Goal: Information Seeking & Learning: Check status

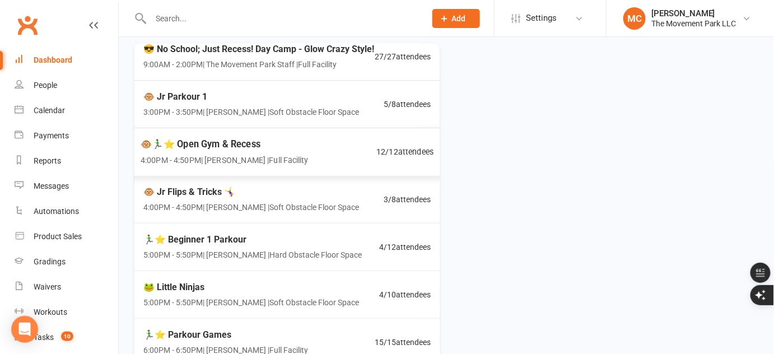
scroll to position [62, 0]
click at [259, 201] on span "4:00PM - 4:50PM | [PERSON_NAME] | Soft Obstacle Floor Space" at bounding box center [251, 207] width 220 height 13
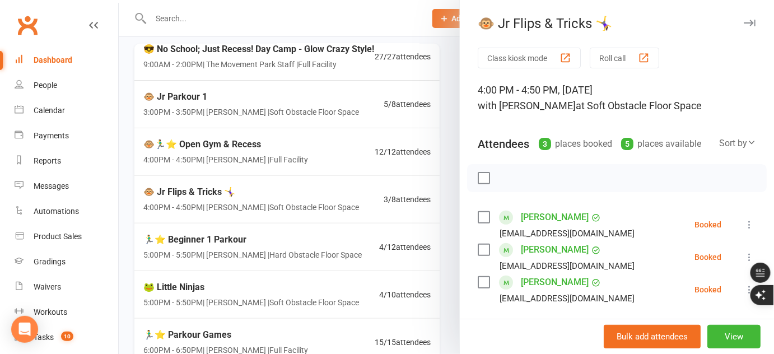
click at [279, 292] on div at bounding box center [446, 177] width 655 height 354
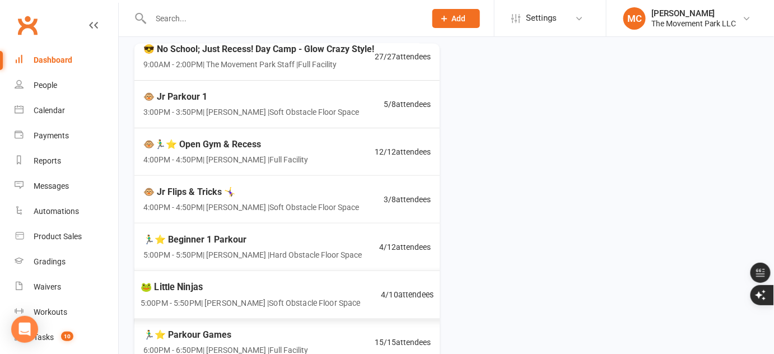
click at [263, 298] on span "5:00PM - 5:50PM | [PERSON_NAME] | Soft Obstacle Floor Space" at bounding box center [251, 302] width 220 height 13
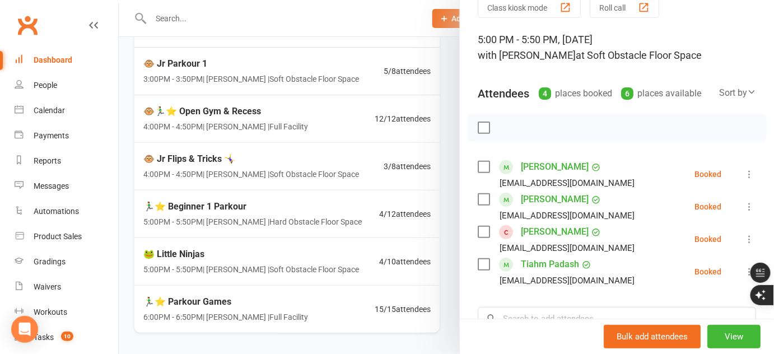
scroll to position [477, 0]
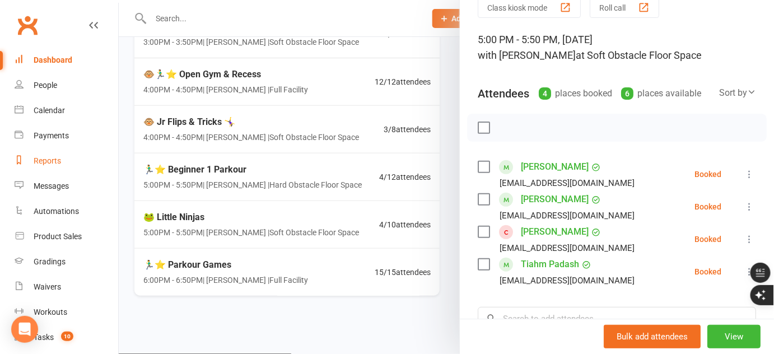
click at [45, 161] on div "Reports" at bounding box center [47, 160] width 27 height 9
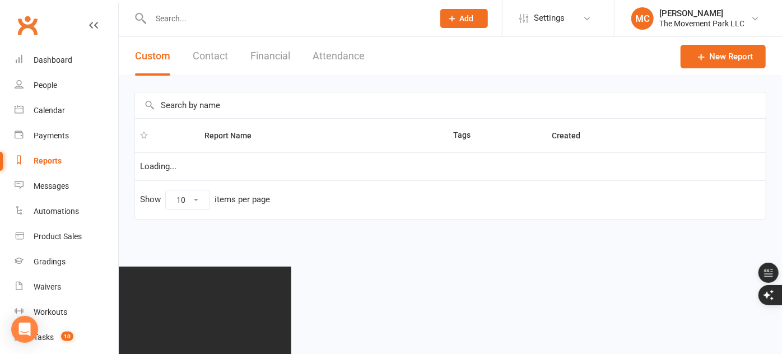
select select "50"
click at [213, 106] on input "text" at bounding box center [450, 105] width 631 height 26
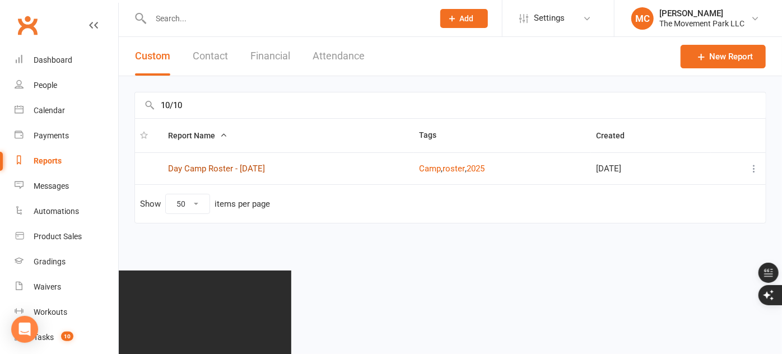
type input "10/10"
click at [228, 167] on link "Day Camp Roster - [DATE]" at bounding box center [216, 169] width 97 height 10
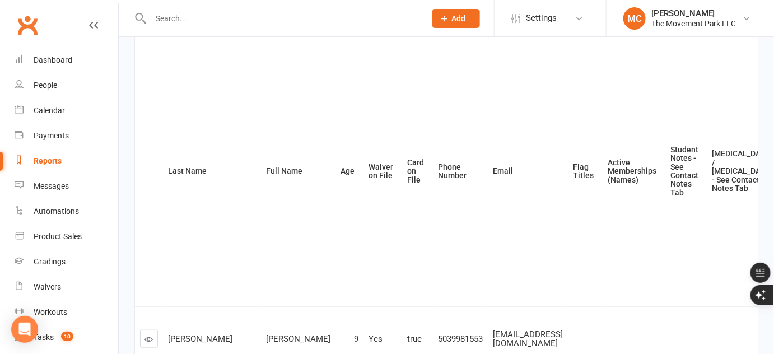
scroll to position [152, 0]
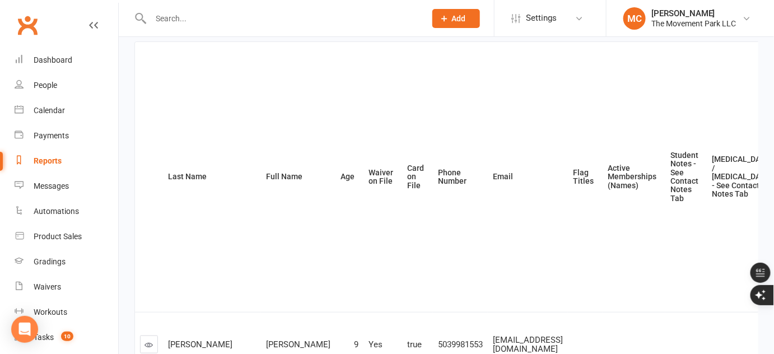
click at [364, 180] on th "Waiver on File" at bounding box center [383, 177] width 39 height 270
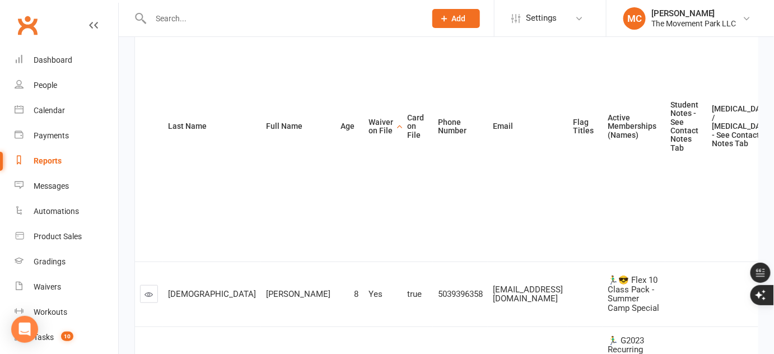
scroll to position [203, 0]
click at [364, 128] on th "Waiver on File" at bounding box center [383, 126] width 39 height 270
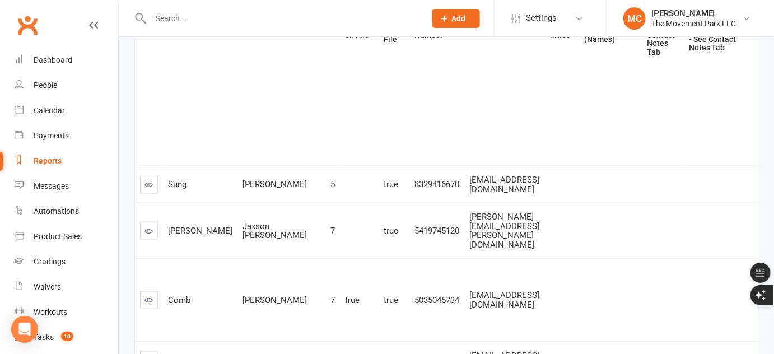
scroll to position [305, 0]
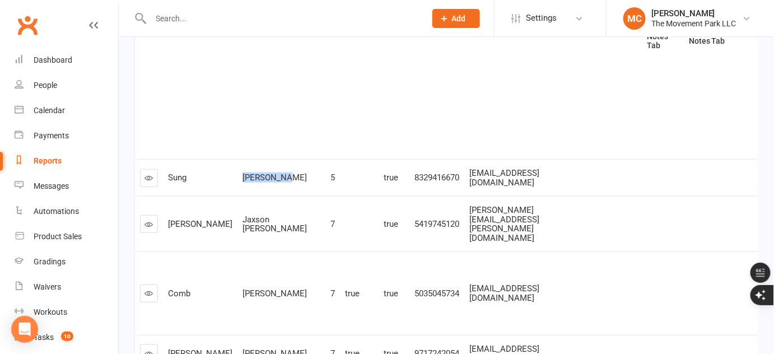
drag, startPoint x: 239, startPoint y: 187, endPoint x: 215, endPoint y: 176, distance: 25.8
click at [243, 176] on div "[PERSON_NAME]" at bounding box center [275, 178] width 64 height 10
copy span "[PERSON_NAME]"
click at [147, 226] on icon at bounding box center [149, 224] width 8 height 8
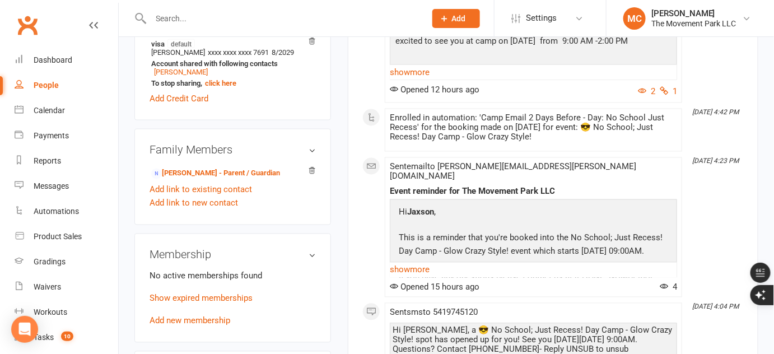
scroll to position [611, 0]
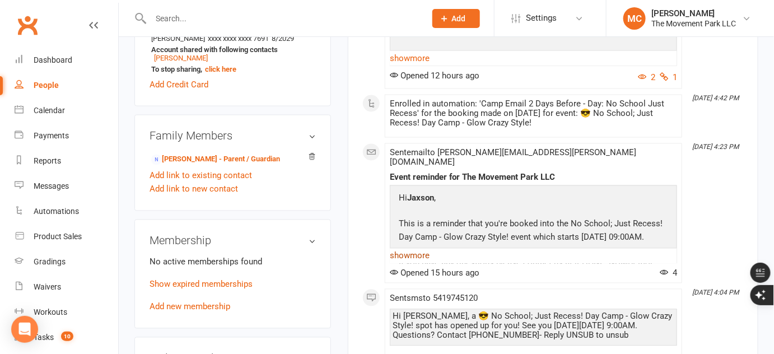
click at [413, 248] on link "show more" at bounding box center [533, 256] width 287 height 16
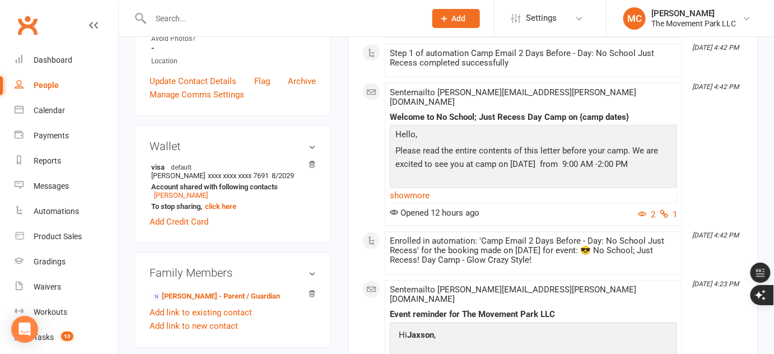
scroll to position [458, 0]
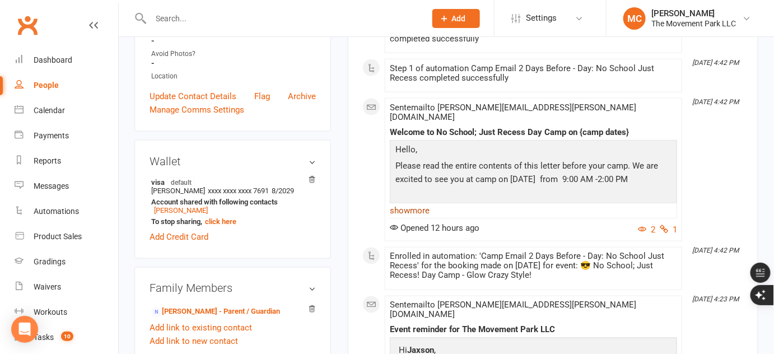
click at [420, 203] on link "show more" at bounding box center [533, 211] width 287 height 16
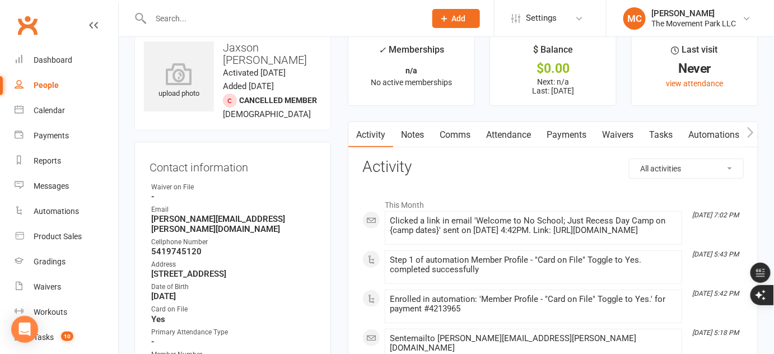
scroll to position [50, 0]
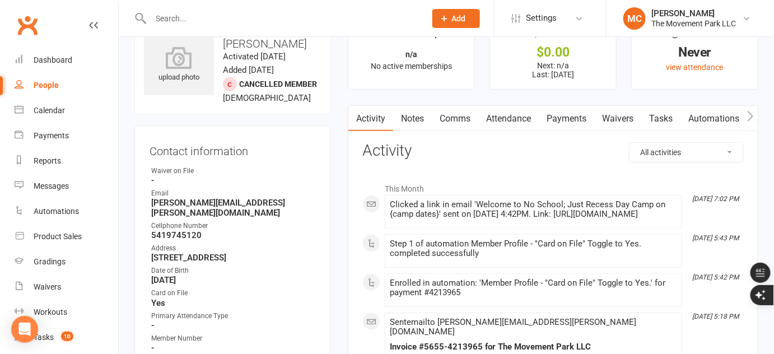
click at [617, 118] on link "Waivers" at bounding box center [617, 119] width 47 height 26
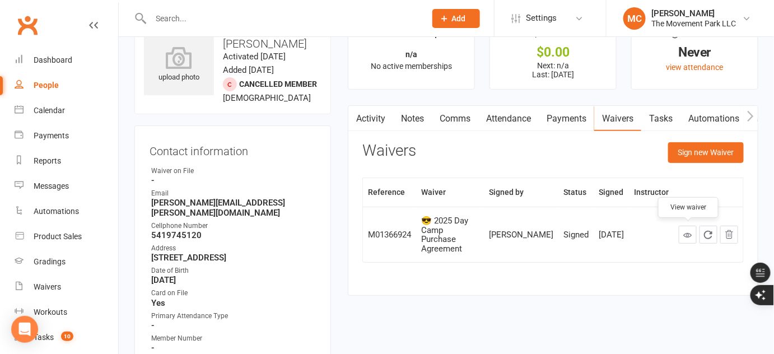
click at [689, 232] on icon at bounding box center [688, 235] width 8 height 8
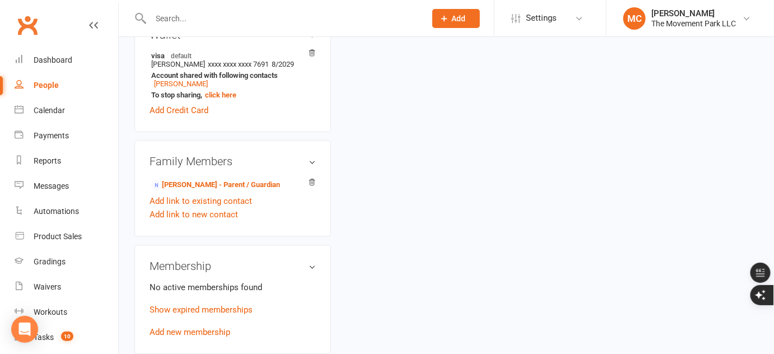
scroll to position [567, 0]
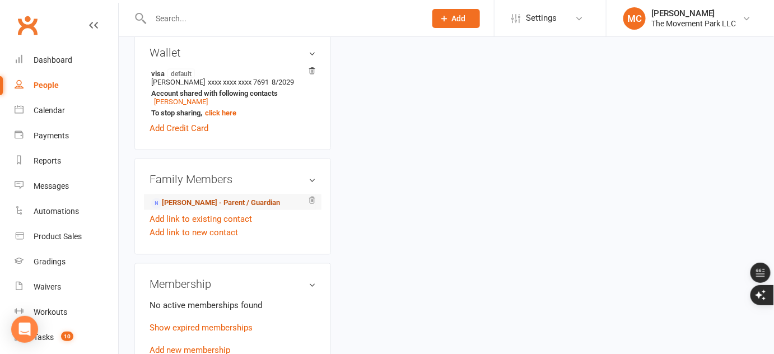
click at [224, 198] on link "[PERSON_NAME] - Parent / Guardian" at bounding box center [215, 204] width 129 height 12
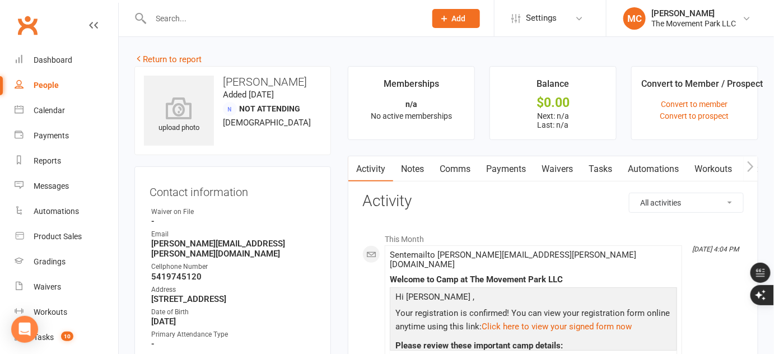
click at [554, 167] on link "Waivers" at bounding box center [557, 169] width 47 height 26
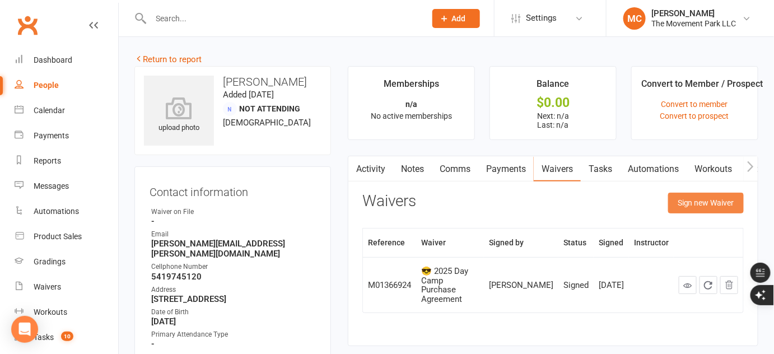
click at [700, 204] on button "Sign new Waiver" at bounding box center [706, 203] width 76 height 20
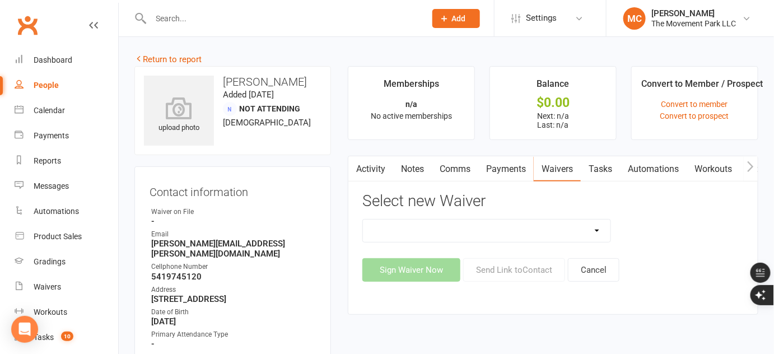
click at [468, 232] on select "😎 2025 Day Camp Purchase Agreement 🪜2025 LEAD Program Application and Purchase …" at bounding box center [487, 231] width 248 height 22
click at [715, 298] on div "Activity Notes Comms Payments Waivers Tasks Automations Workouts Mobile App Ass…" at bounding box center [553, 235] width 411 height 159
click at [688, 105] on link "Convert to member" at bounding box center [695, 104] width 67 height 9
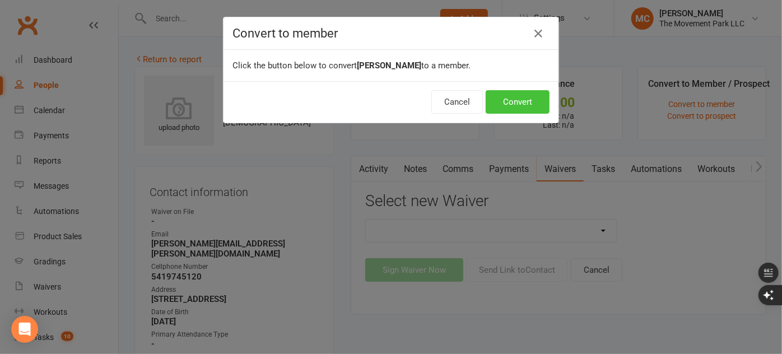
click at [538, 106] on button "Convert" at bounding box center [518, 102] width 64 height 24
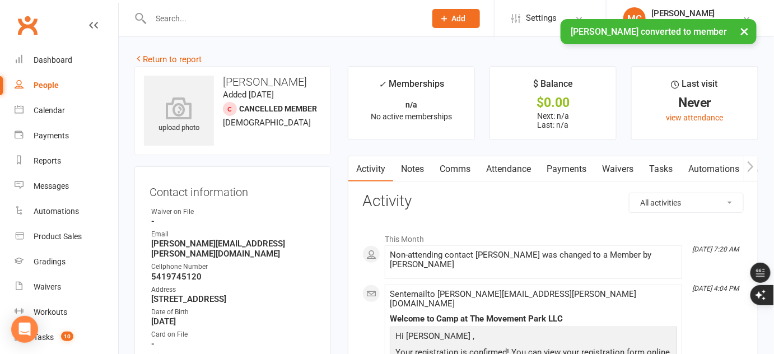
click at [620, 167] on link "Waivers" at bounding box center [617, 169] width 47 height 26
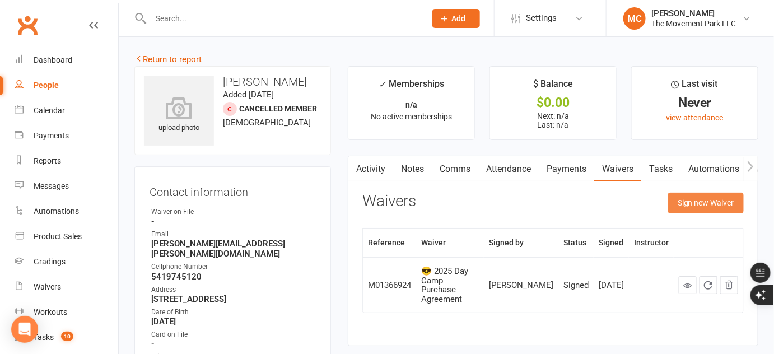
click at [684, 202] on button "Sign new Waiver" at bounding box center [706, 203] width 76 height 20
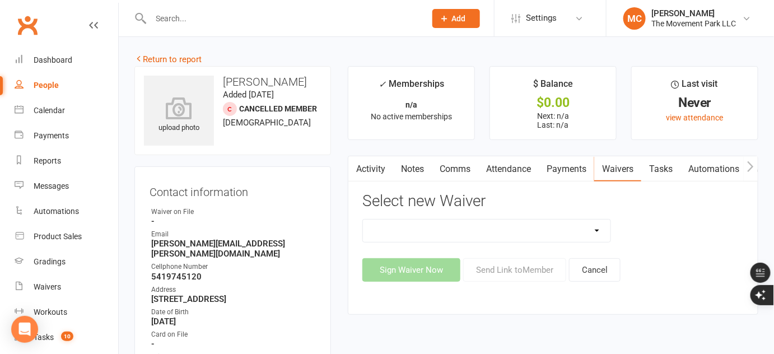
click at [473, 234] on select "😎 2025 Day Camp Purchase Agreement 🪜2025 LEAD Program Application and Purchase …" at bounding box center [487, 231] width 248 height 22
select select "9225"
click at [363, 220] on select "😎 2025 Day Camp Purchase Agreement 🪜2025 LEAD Program Application and Purchase …" at bounding box center [487, 231] width 248 height 22
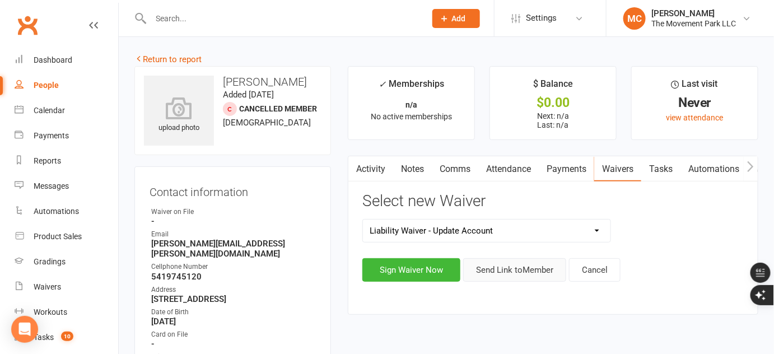
drag, startPoint x: 505, startPoint y: 270, endPoint x: 517, endPoint y: 266, distance: 12.6
click at [505, 270] on button "Send Link to Member" at bounding box center [514, 270] width 103 height 24
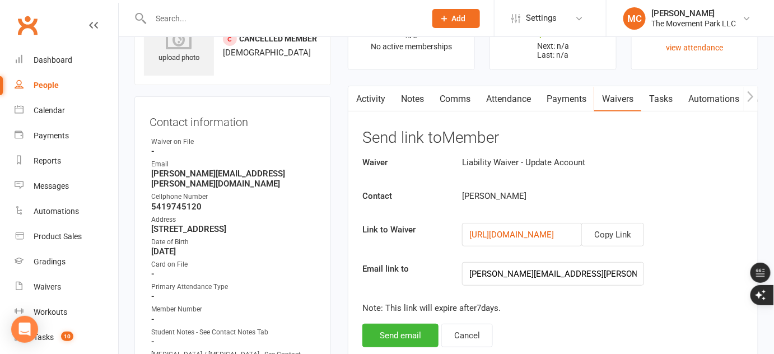
scroll to position [254, 0]
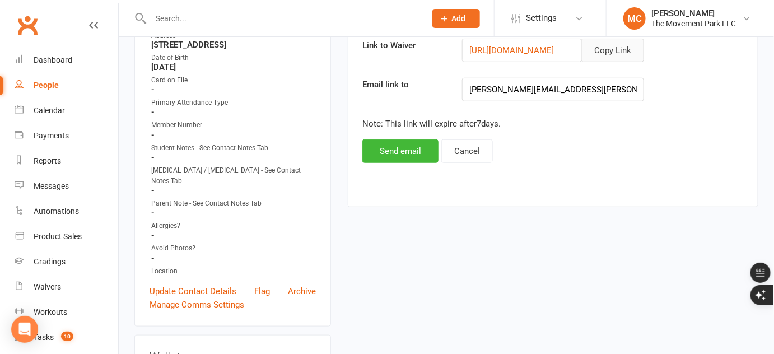
click at [615, 53] on button "Copy Link" at bounding box center [613, 51] width 63 height 24
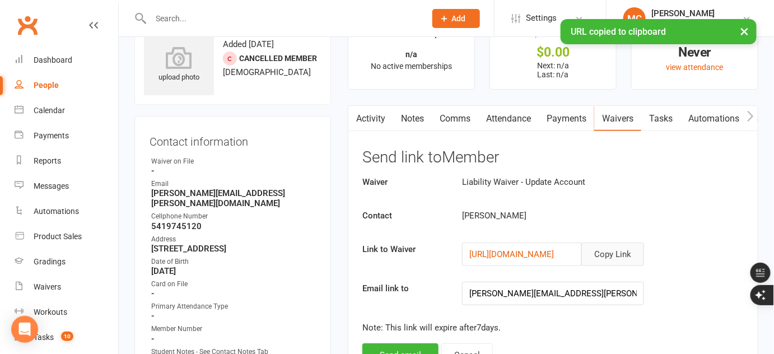
scroll to position [0, 0]
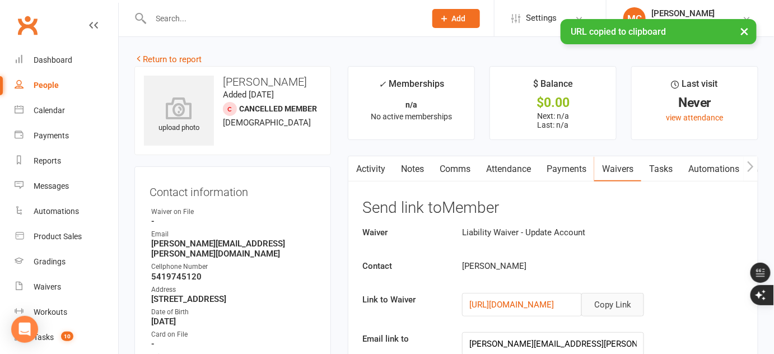
click at [451, 169] on link "Comms" at bounding box center [455, 169] width 47 height 26
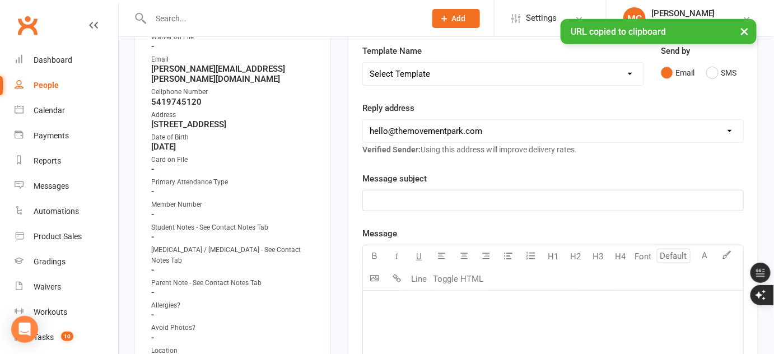
scroll to position [152, 0]
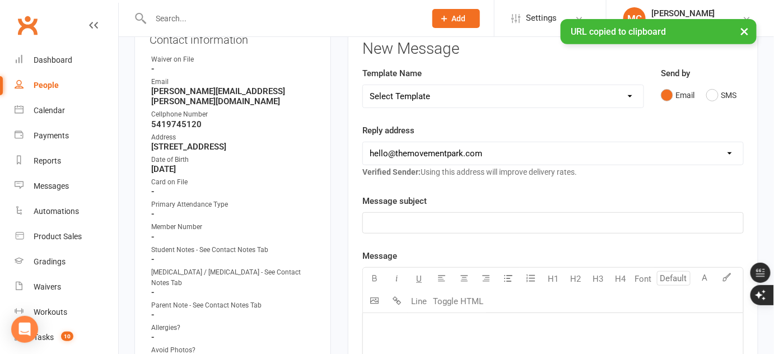
click at [430, 94] on select "Select Template [Email] 📱Trial Class App Request [Email] Initial Response to Co…" at bounding box center [503, 96] width 281 height 22
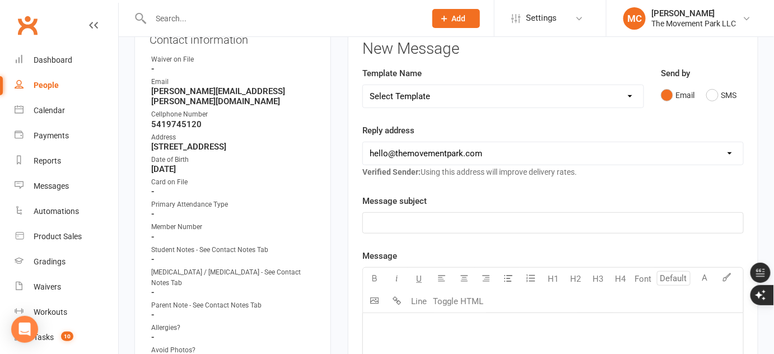
select select "73"
click at [363, 85] on select "Select Template [Email] 📱Trial Class App Request [Email] Initial Response to Co…" at bounding box center [503, 96] width 281 height 22
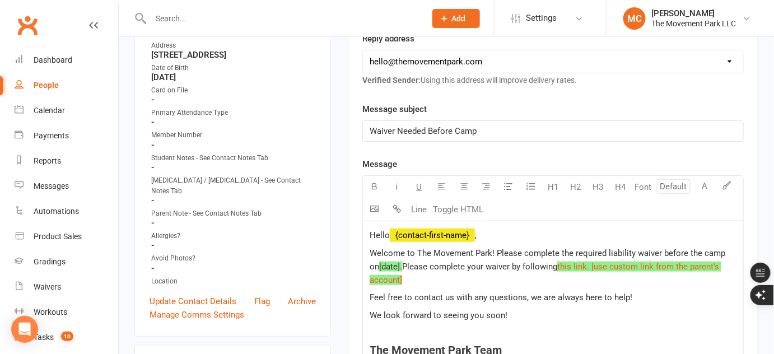
scroll to position [254, 0]
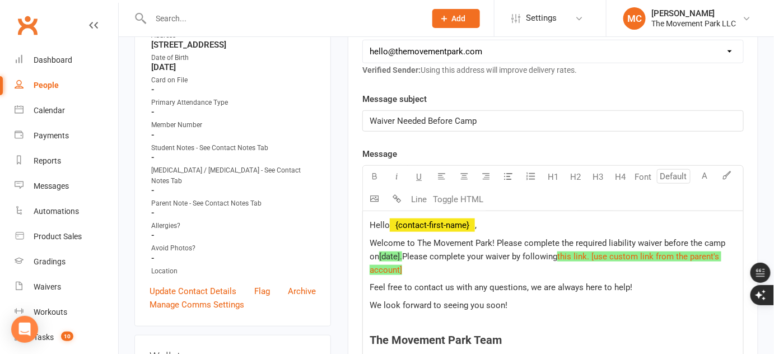
click at [496, 243] on span "Welcome to The Movement Park! Please complete the required liability waiver bef…" at bounding box center [549, 250] width 358 height 24
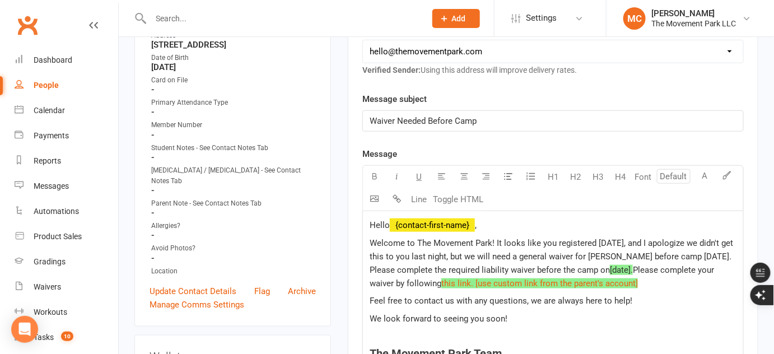
click at [478, 257] on span "Welcome to The Movement Park! It looks like you registered [DATE], and I apolog…" at bounding box center [553, 256] width 366 height 37
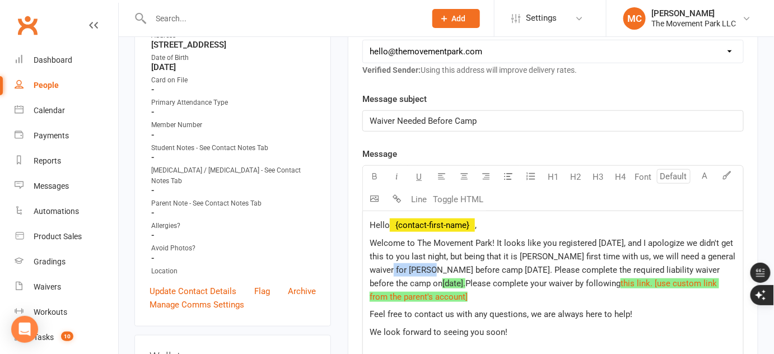
drag, startPoint x: 408, startPoint y: 268, endPoint x: 440, endPoint y: 268, distance: 31.9
click at [440, 268] on span "Welcome to The Movement Park! It looks like you registered [DATE], and I apolog…" at bounding box center [554, 263] width 368 height 50
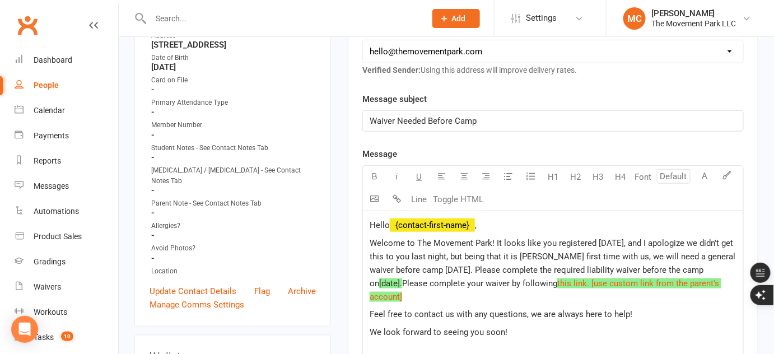
click at [469, 270] on span "Welcome to The Movement Park! It looks like you registered [DATE], and I apolog…" at bounding box center [554, 263] width 368 height 50
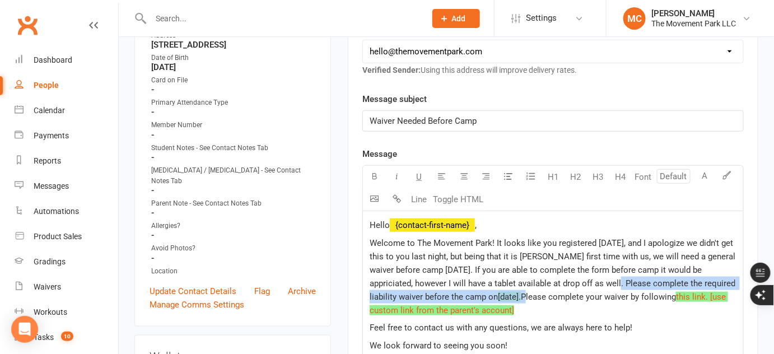
drag, startPoint x: 524, startPoint y: 295, endPoint x: 624, endPoint y: 281, distance: 101.2
click at [624, 281] on p "Welcome to The Movement Park! It looks like you registered [DATE], and I apolog…" at bounding box center [553, 276] width 367 height 81
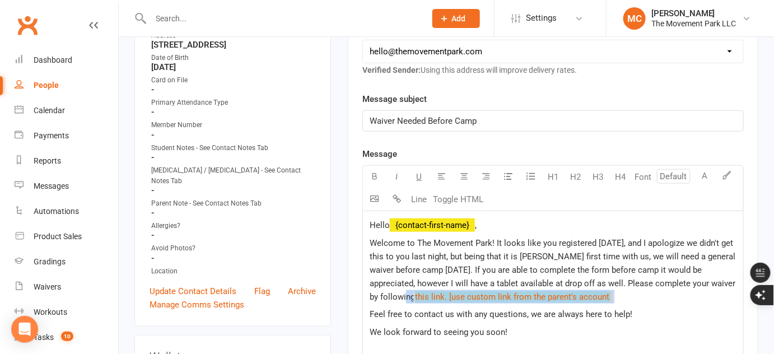
drag, startPoint x: 620, startPoint y: 297, endPoint x: 414, endPoint y: 296, distance: 206.2
click at [414, 296] on p "Welcome to The Movement Park! It looks like you registered [DATE], and I apolog…" at bounding box center [553, 269] width 367 height 67
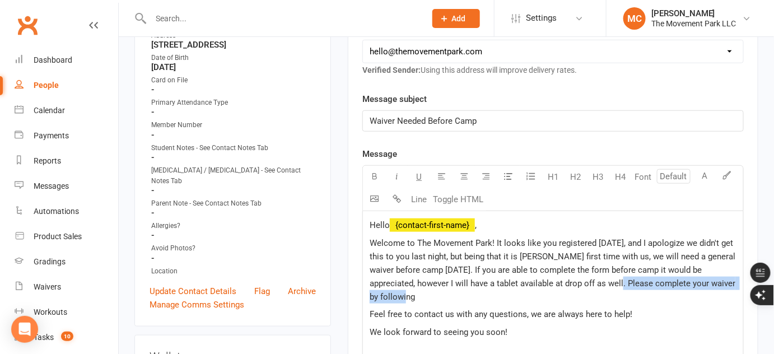
drag, startPoint x: 626, startPoint y: 280, endPoint x: 636, endPoint y: 300, distance: 22.1
click at [636, 300] on p "Welcome to The Movement Park! It looks like you registered [DATE], and I apolog…" at bounding box center [553, 269] width 367 height 67
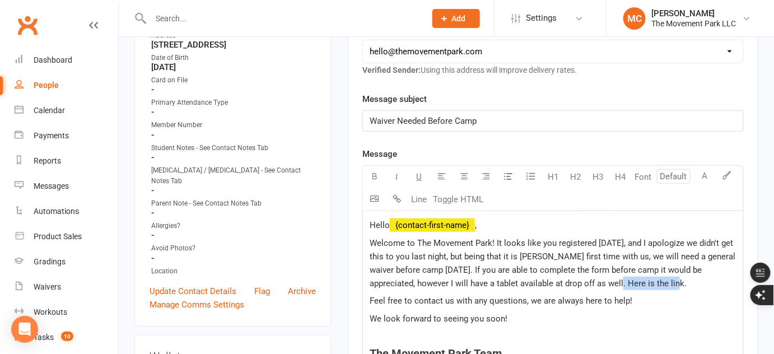
drag, startPoint x: 626, startPoint y: 280, endPoint x: 684, endPoint y: 278, distance: 57.7
click at [684, 278] on span "Welcome to The Movement Park! It looks like you registered [DATE], and I apolog…" at bounding box center [554, 263] width 368 height 50
click at [477, 227] on span "," at bounding box center [476, 225] width 2 height 10
click at [511, 296] on span "Feel free to contact us with any questions, we are always here to help!" at bounding box center [501, 301] width 263 height 10
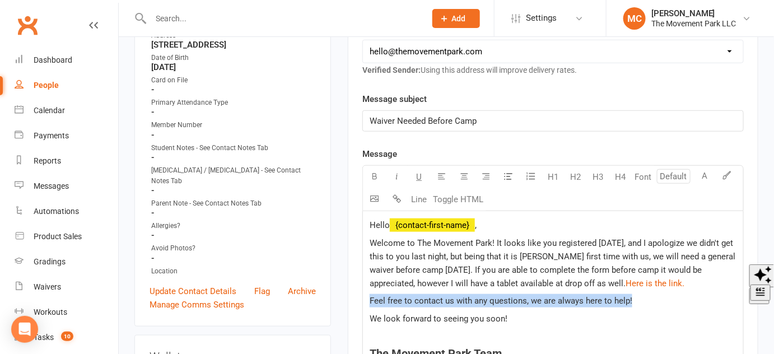
drag, startPoint x: 635, startPoint y: 301, endPoint x: 371, endPoint y: 297, distance: 263.9
click at [371, 297] on p "Feel free to contact us with any questions, we are always here to help!" at bounding box center [553, 300] width 367 height 13
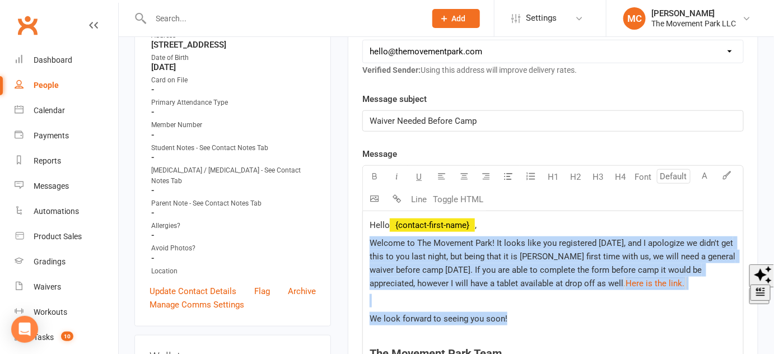
drag, startPoint x: 518, startPoint y: 319, endPoint x: 371, endPoint y: 237, distance: 168.8
click at [371, 237] on div "Hello ﻿ {contact-first-name} , Welcome to The Movement Park! It looks like you …" at bounding box center [553, 335] width 380 height 249
copy div "Welcome to The Movement Park! It looks like you registered [DATE], and I apolog…"
click at [428, 231] on div "Hello ﻿ {contact-first-name} , Welcome to The Movement Park! It looks like you …" at bounding box center [553, 335] width 380 height 249
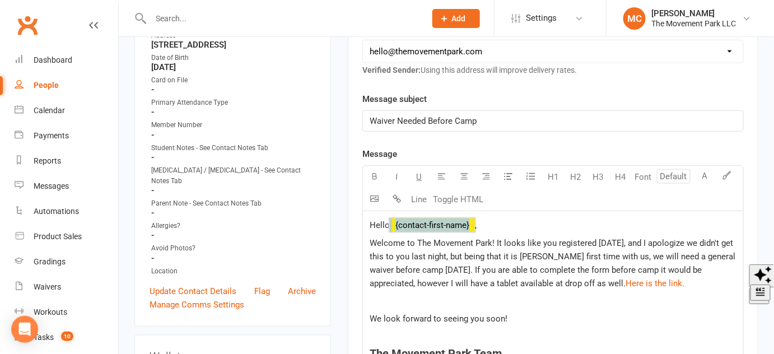
drag, startPoint x: 389, startPoint y: 225, endPoint x: 473, endPoint y: 221, distance: 84.2
click at [473, 221] on p "Hello ﻿ {contact-first-name} ," at bounding box center [553, 224] width 367 height 13
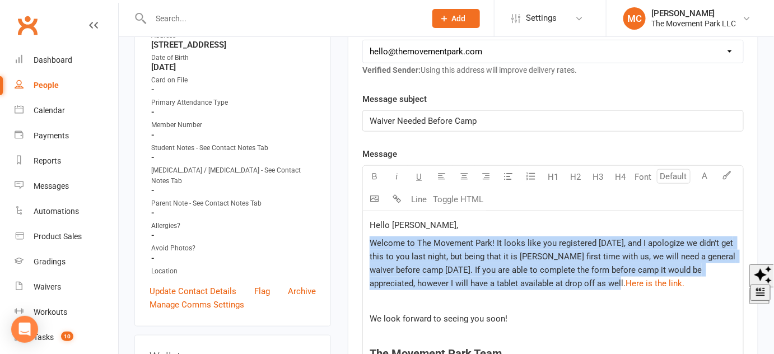
drag, startPoint x: 624, startPoint y: 284, endPoint x: 370, endPoint y: 239, distance: 257.3
click at [370, 239] on span "Welcome to The Movement Park! It looks like you registered [DATE], and I apolog…" at bounding box center [554, 263] width 368 height 50
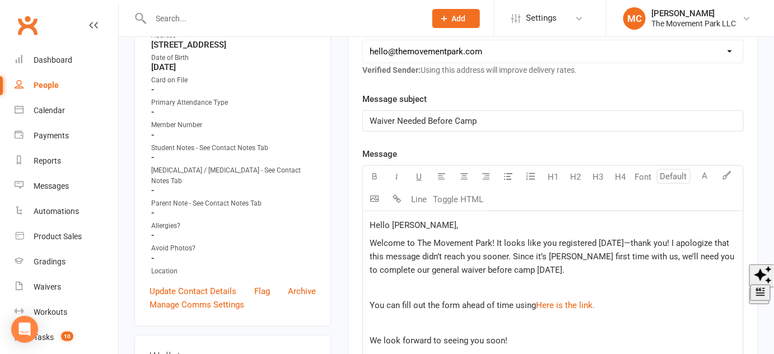
click at [630, 242] on span "Welcome to The Movement Park! It looks like you registered [DATE]—thank you! I …" at bounding box center [553, 256] width 367 height 37
click at [466, 290] on p "﻿" at bounding box center [553, 287] width 367 height 13
click at [481, 257] on span "Welcome to The Movement Park! It looks like you registered for camp [DATE]—than…" at bounding box center [554, 256] width 368 height 37
drag, startPoint x: 498, startPoint y: 255, endPoint x: 520, endPoint y: 254, distance: 23.0
click at [520, 254] on span "Welcome to The Movement Park! It looks like you registered for camp [DATE]—than…" at bounding box center [554, 256] width 368 height 37
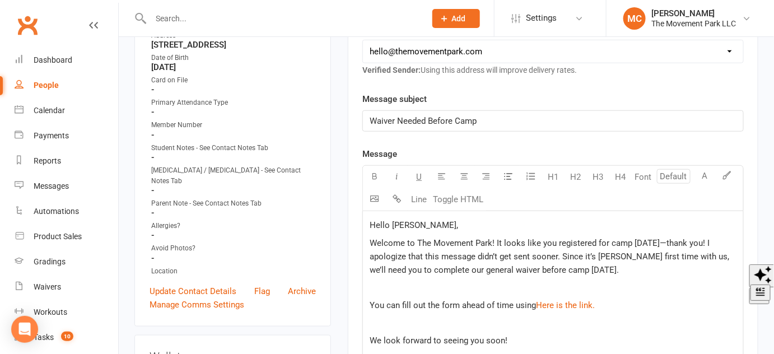
click at [468, 281] on p "﻿" at bounding box center [553, 287] width 367 height 13
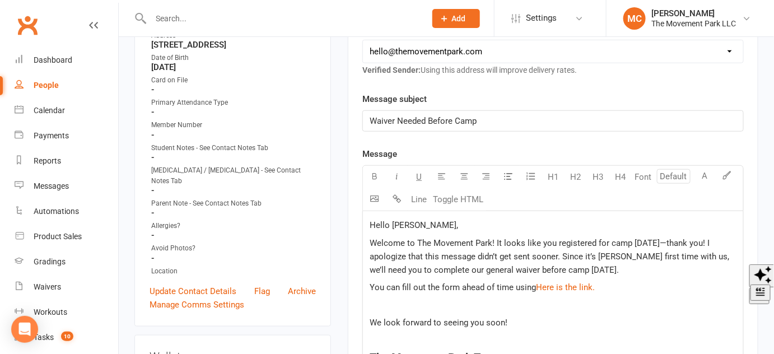
click at [534, 285] on span "You can fill out the form ahead of time using" at bounding box center [453, 287] width 166 height 10
click at [627, 299] on p "﻿" at bounding box center [553, 305] width 367 height 13
click at [597, 283] on p "You can fill out the form ahead of time using $ this link. $ $ ﻿ $ ﻿" at bounding box center [553, 287] width 367 height 13
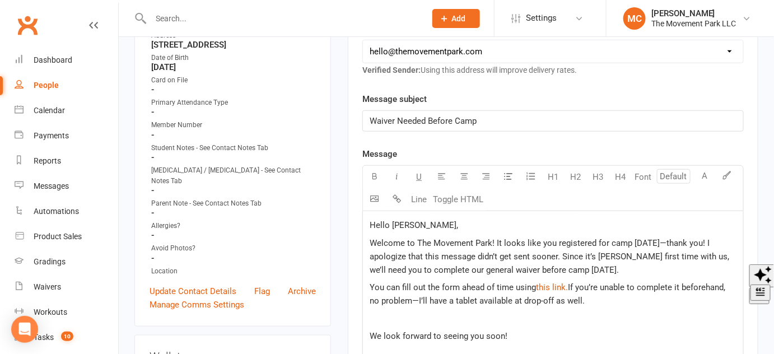
click at [570, 286] on span "If you’re unable to complete it beforehand, no problem—I’ll have a tablet avail…" at bounding box center [549, 294] width 358 height 24
click at [622, 332] on p "We look forward to seeing you soon!" at bounding box center [553, 335] width 367 height 13
click at [541, 320] on p "﻿" at bounding box center [553, 318] width 367 height 13
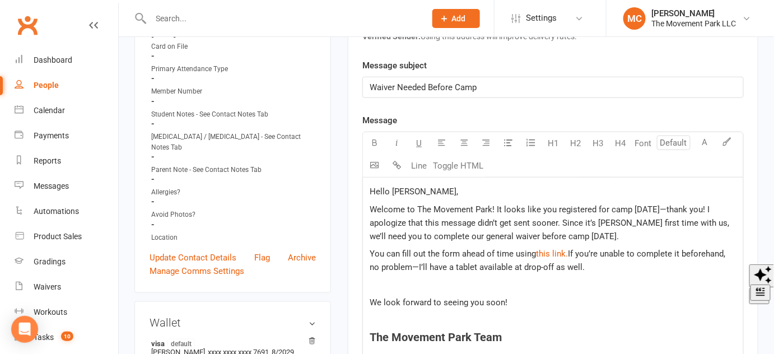
scroll to position [305, 0]
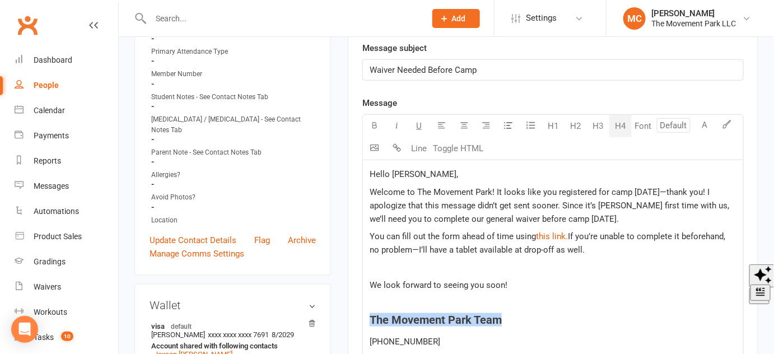
drag, startPoint x: 514, startPoint y: 320, endPoint x: 371, endPoint y: 320, distance: 142.9
click at [371, 320] on h4 "The Movement Park Team" at bounding box center [553, 320] width 367 height 12
click at [624, 129] on button "H4" at bounding box center [621, 126] width 22 height 22
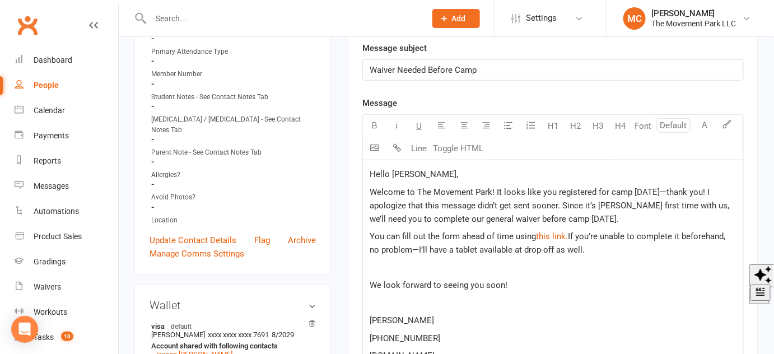
drag, startPoint x: 433, startPoint y: 320, endPoint x: 365, endPoint y: 314, distance: 68.1
click at [365, 314] on div "Hello [PERSON_NAME], Welcome to The Movement Park! It looks like you registered…" at bounding box center [553, 291] width 380 height 263
click at [390, 302] on p at bounding box center [553, 302] width 367 height 13
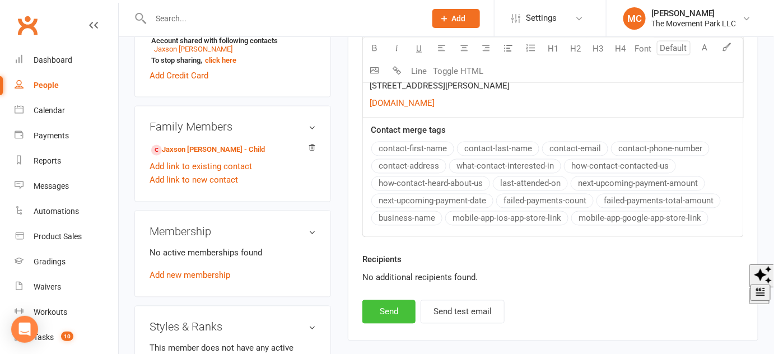
drag, startPoint x: 377, startPoint y: 311, endPoint x: 438, endPoint y: 231, distance: 100.8
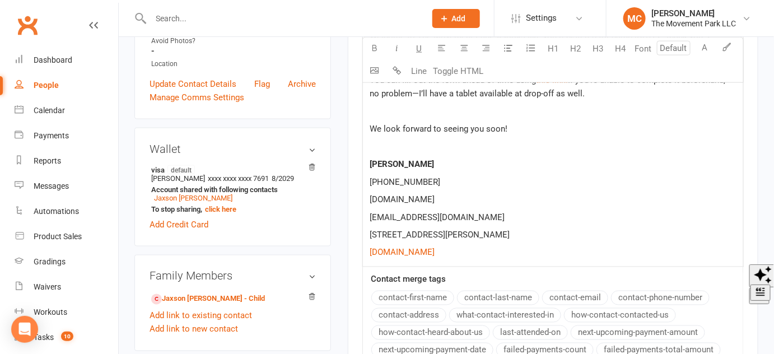
scroll to position [305, 0]
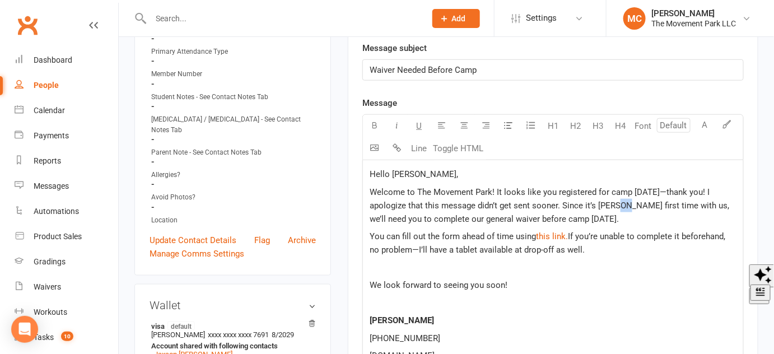
drag, startPoint x: 605, startPoint y: 206, endPoint x: 613, endPoint y: 204, distance: 8.5
click at [613, 204] on span "Welcome to The Movement Park! It looks like you registered for camp [DATE]—than…" at bounding box center [551, 205] width 362 height 37
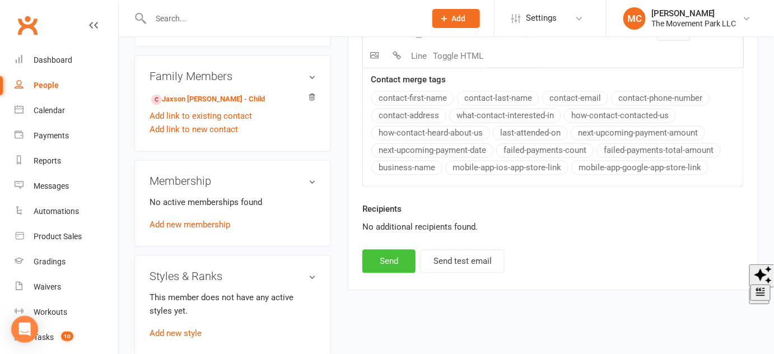
scroll to position [662, 0]
drag, startPoint x: 385, startPoint y: 256, endPoint x: 449, endPoint y: 208, distance: 79.7
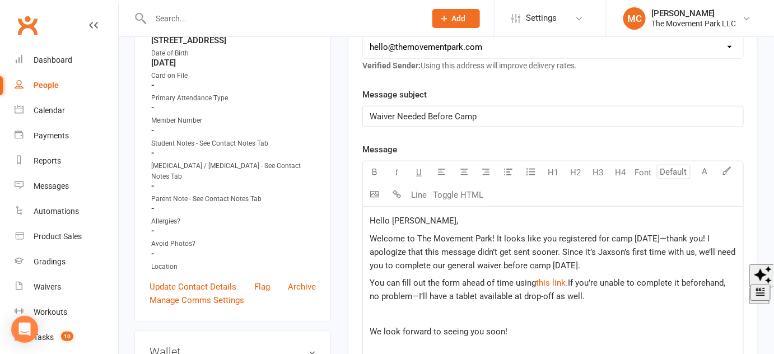
scroll to position [203, 0]
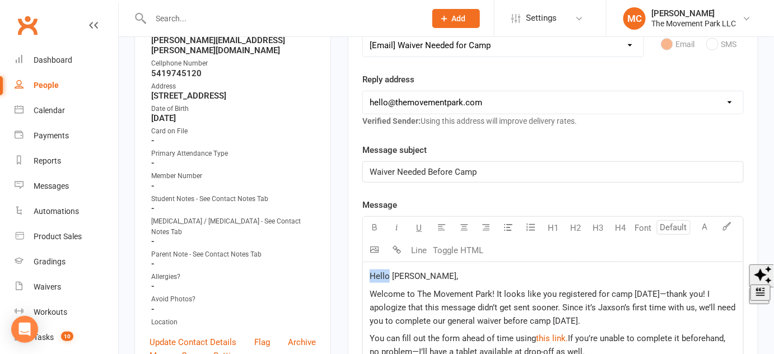
drag, startPoint x: 387, startPoint y: 275, endPoint x: 360, endPoint y: 271, distance: 27.7
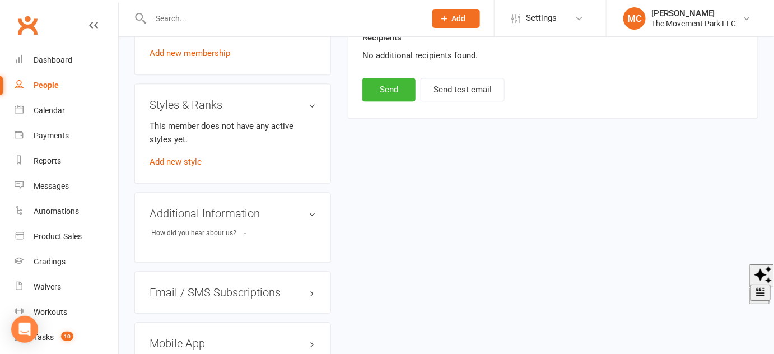
scroll to position [748, 0]
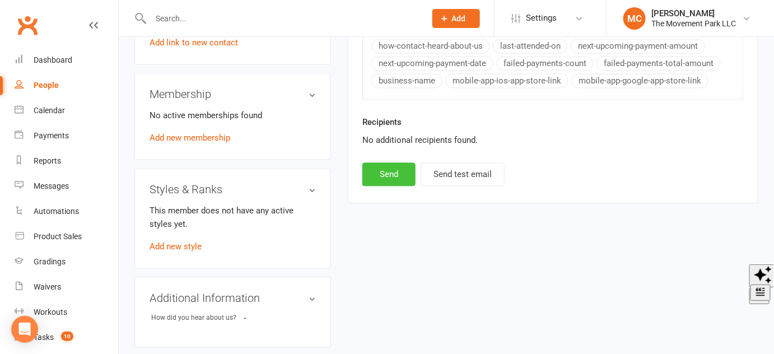
click at [381, 170] on button "Send" at bounding box center [388, 174] width 53 height 24
select select
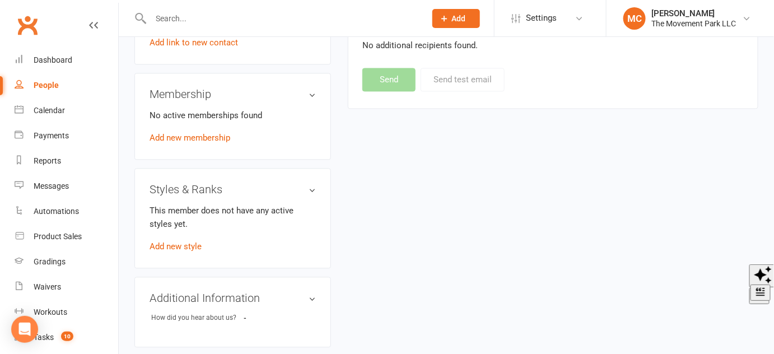
click at [275, 21] on input "text" at bounding box center [282, 19] width 271 height 16
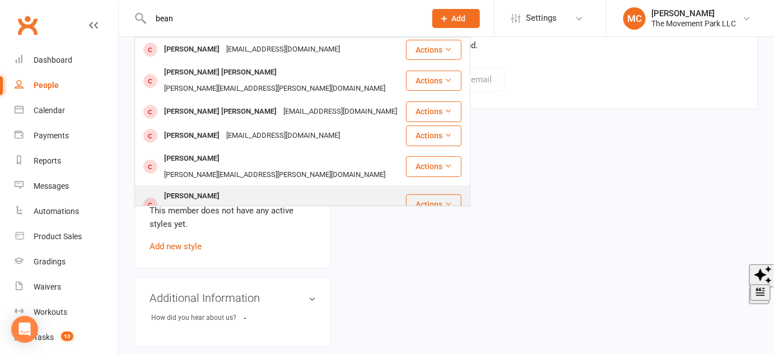
type input "bean"
click at [248, 204] on div "[PERSON_NAME][EMAIL_ADDRESS][PERSON_NAME][DOMAIN_NAME]" at bounding box center [275, 212] width 228 height 16
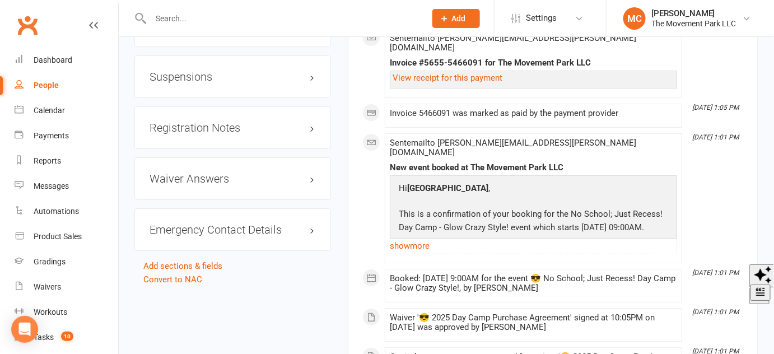
scroll to position [1222, 0]
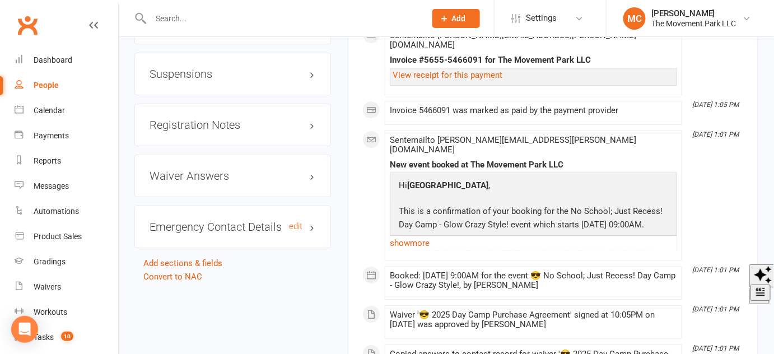
click at [315, 221] on h3 "Emergency Contact Details edit" at bounding box center [233, 227] width 166 height 12
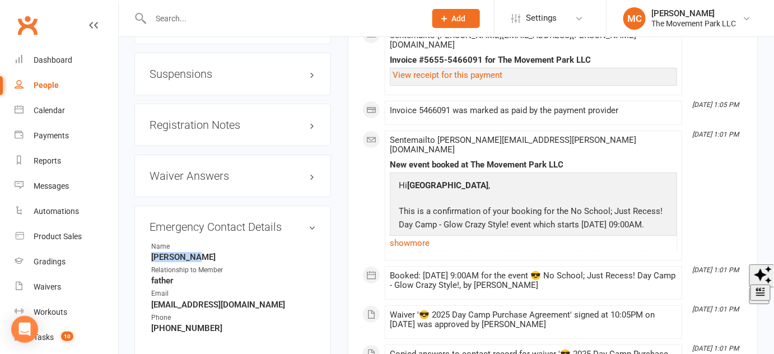
drag, startPoint x: 198, startPoint y: 248, endPoint x: 148, endPoint y: 241, distance: 50.8
click at [148, 241] on div "Emergency Contact Details edit Name [PERSON_NAME] Relationship to Member father…" at bounding box center [232, 282] width 197 height 152
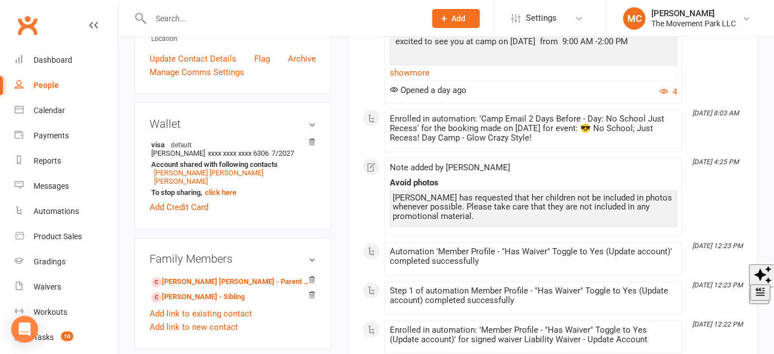
scroll to position [611, 0]
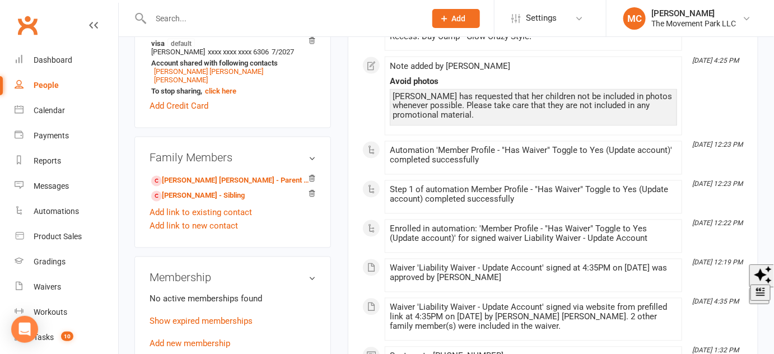
click at [244, 23] on input "text" at bounding box center [282, 19] width 271 height 16
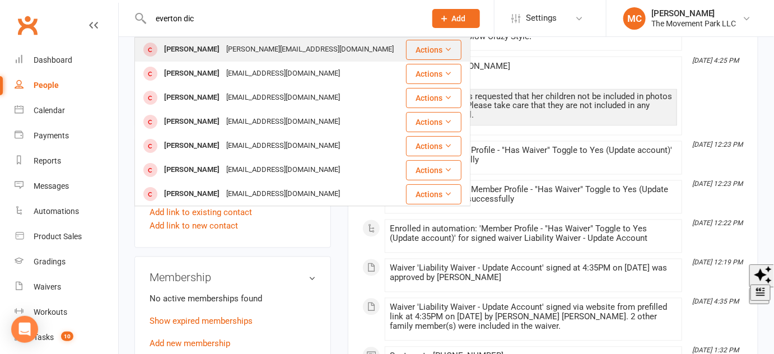
type input "everton dic"
click at [251, 55] on div "[PERSON_NAME][EMAIL_ADDRESS][DOMAIN_NAME]" at bounding box center [310, 49] width 174 height 16
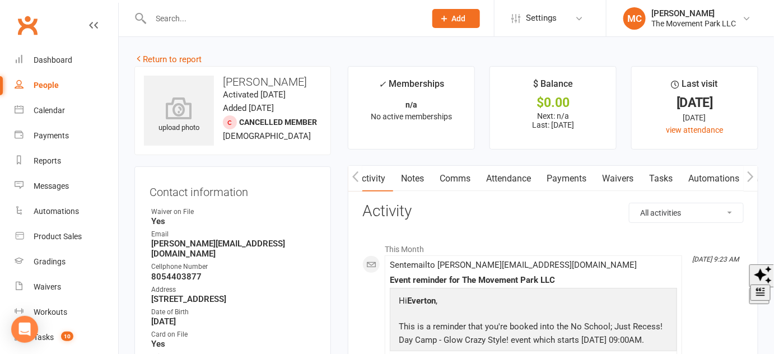
scroll to position [0, 1]
click at [629, 182] on link "Waivers" at bounding box center [616, 179] width 47 height 26
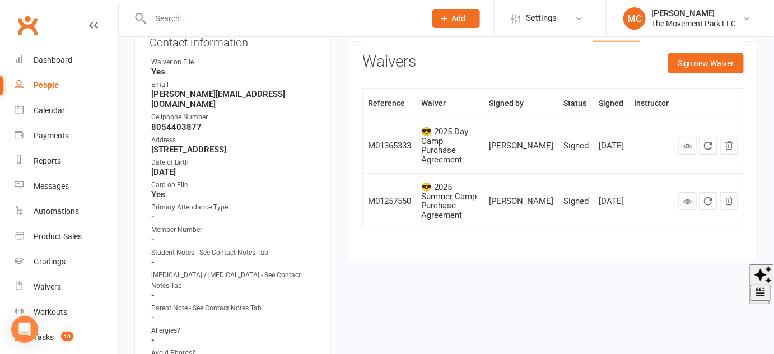
scroll to position [152, 0]
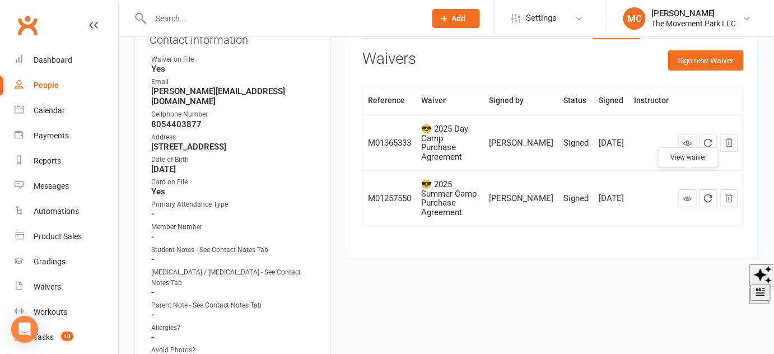
click at [689, 194] on icon at bounding box center [688, 198] width 8 height 8
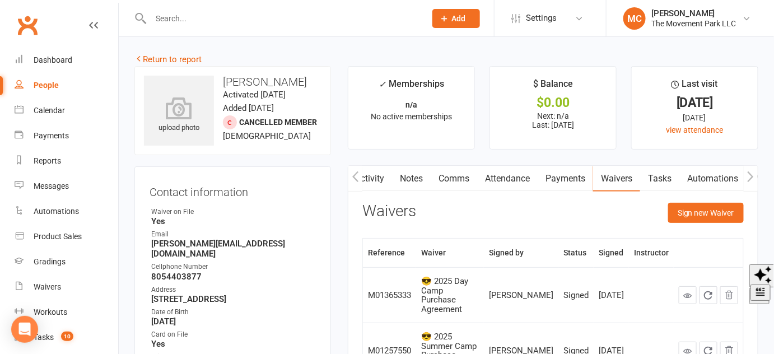
scroll to position [0, 0]
click at [180, 59] on link "Return to report" at bounding box center [167, 59] width 67 height 10
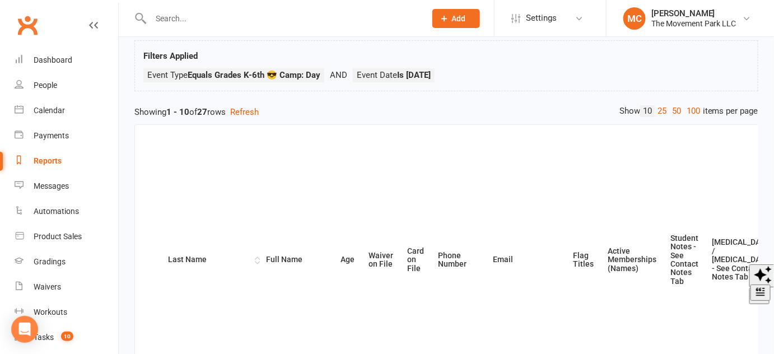
scroll to position [101, 0]
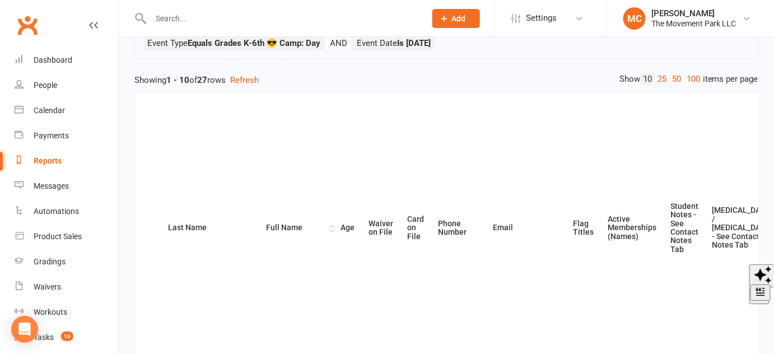
click at [261, 230] on th "Full Name" at bounding box center [298, 228] width 75 height 270
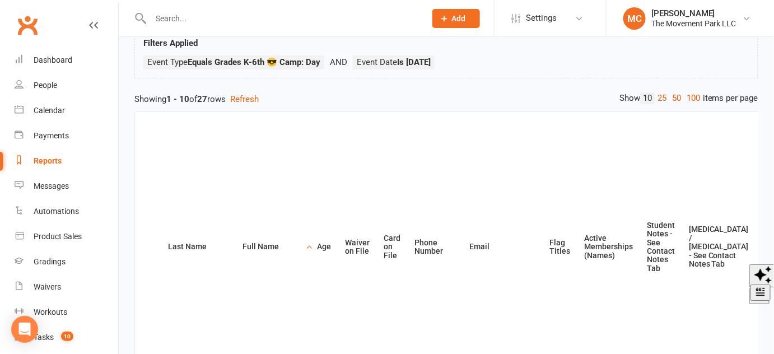
scroll to position [47, 0]
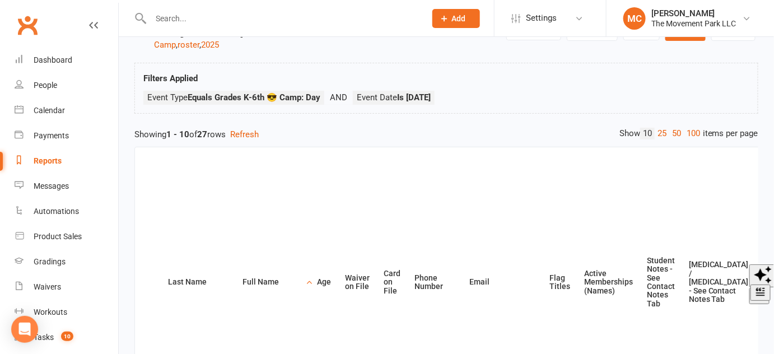
click at [692, 132] on link "100" at bounding box center [693, 134] width 19 height 12
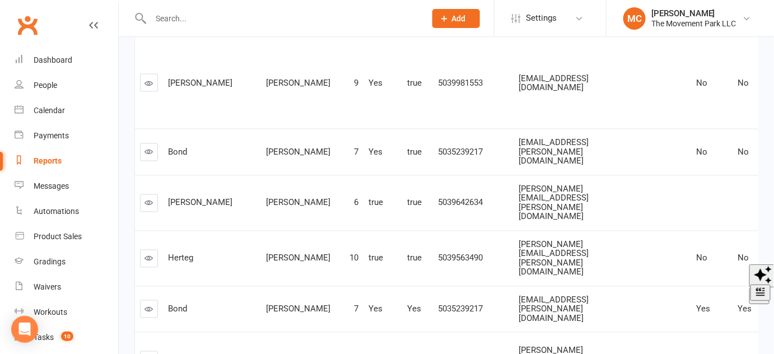
scroll to position [607, 0]
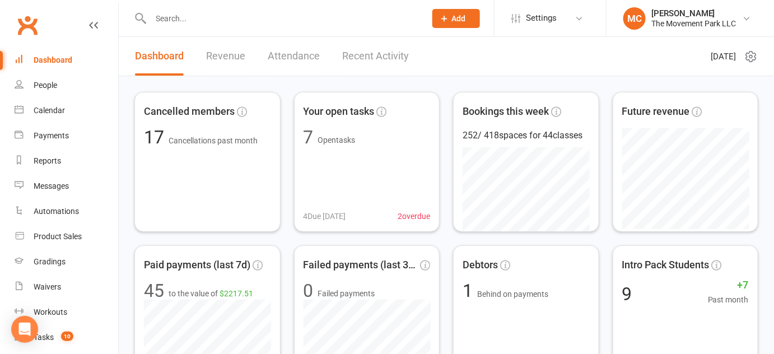
click at [401, 24] on input "text" at bounding box center [282, 19] width 271 height 16
paste input "[PERSON_NAME]"
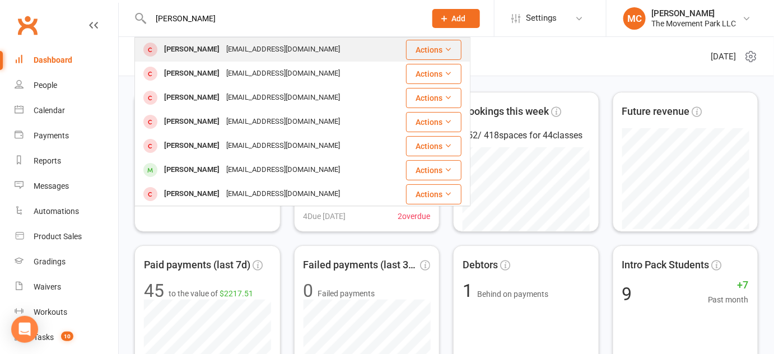
type input "[PERSON_NAME]"
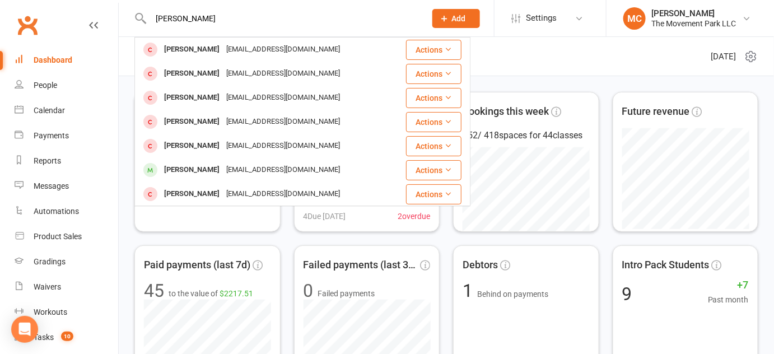
click at [201, 49] on div "[PERSON_NAME]" at bounding box center [192, 49] width 62 height 16
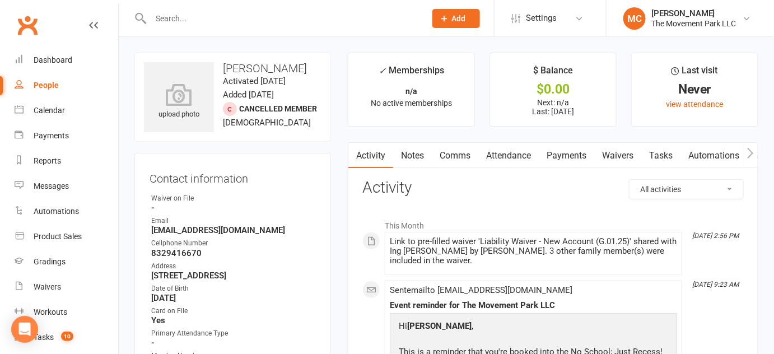
click at [623, 158] on link "Waivers" at bounding box center [617, 156] width 47 height 26
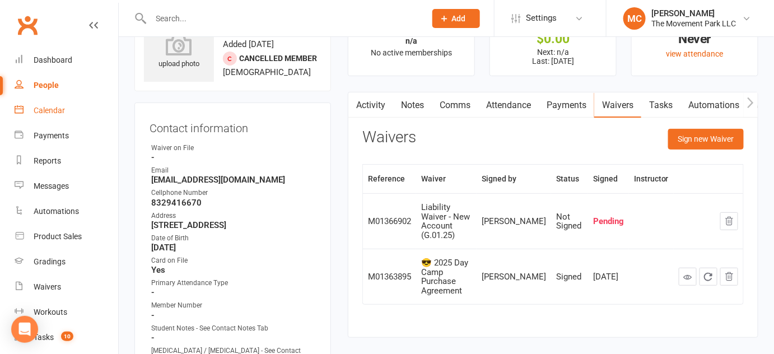
scroll to position [50, 0]
click at [48, 162] on div "Reports" at bounding box center [47, 160] width 27 height 9
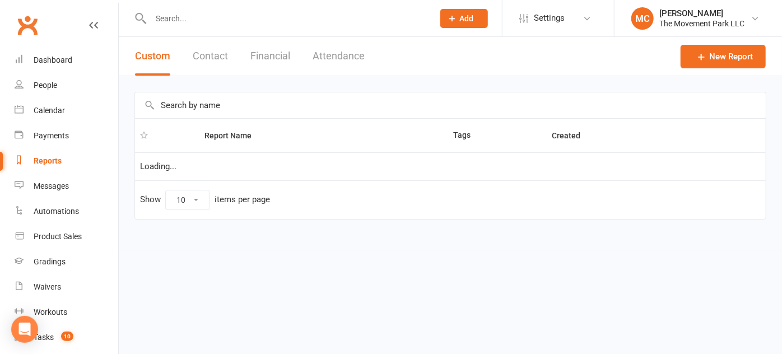
select select "50"
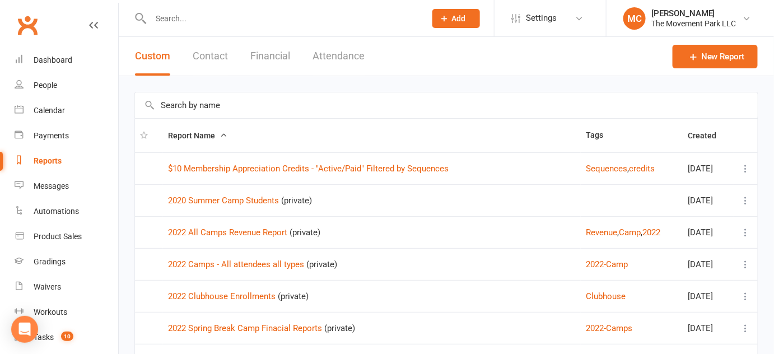
click at [227, 104] on input "text" at bounding box center [446, 105] width 623 height 26
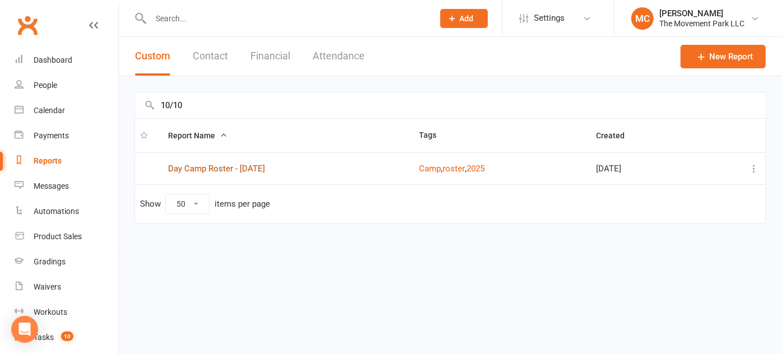
type input "10/10"
click at [254, 170] on link "Day Camp Roster - [DATE]" at bounding box center [216, 169] width 97 height 10
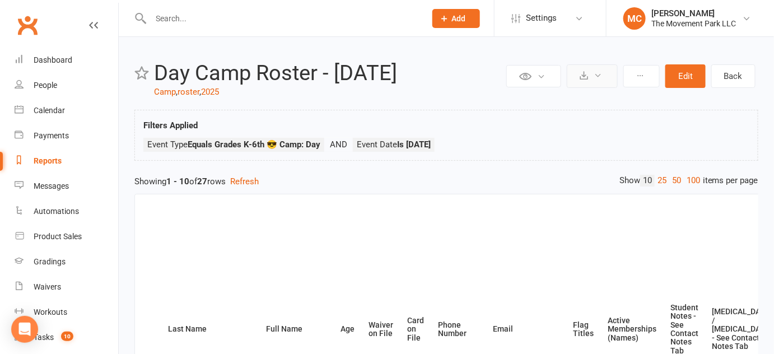
click at [583, 77] on icon at bounding box center [584, 75] width 8 height 8
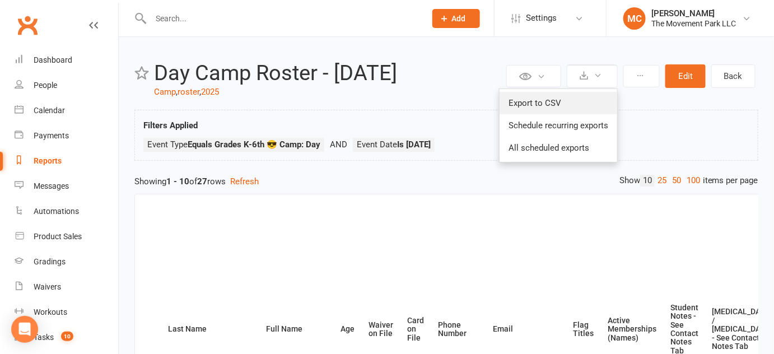
click at [574, 108] on link "Export to CSV" at bounding box center [559, 103] width 118 height 22
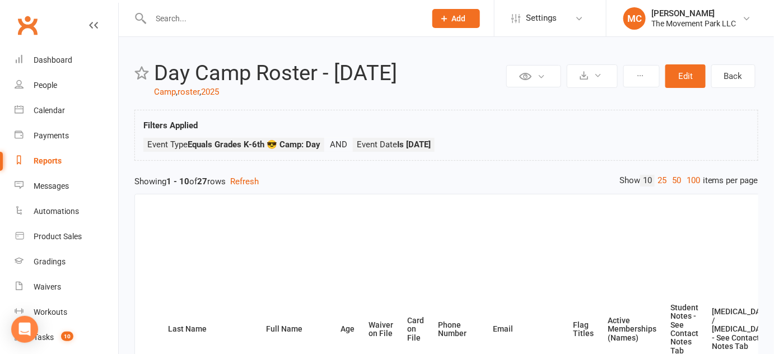
click at [224, 22] on input "text" at bounding box center [282, 19] width 271 height 16
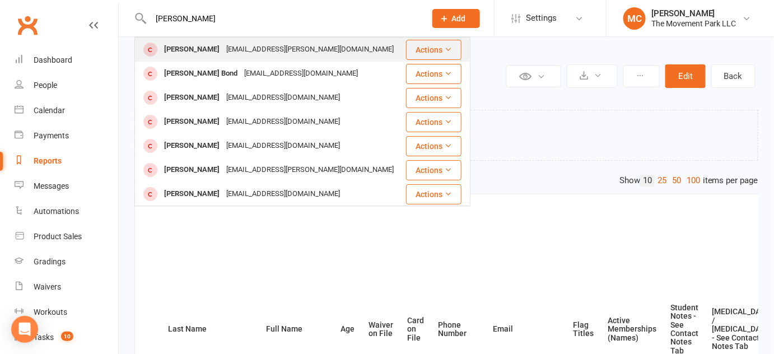
type input "ben bond"
click at [223, 52] on div "[EMAIL_ADDRESS][PERSON_NAME][DOMAIN_NAME]" at bounding box center [310, 49] width 174 height 16
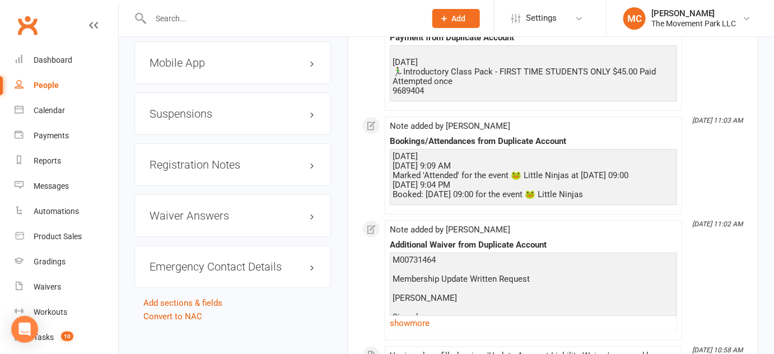
scroll to position [1324, 0]
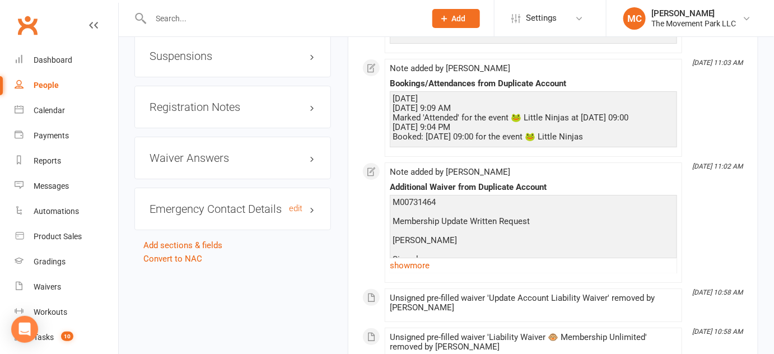
click at [312, 203] on h3 "Emergency Contact Details edit" at bounding box center [233, 209] width 166 height 12
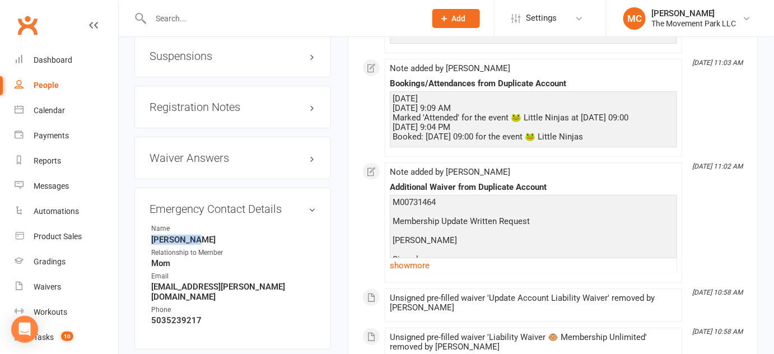
drag, startPoint x: 199, startPoint y: 217, endPoint x: 148, endPoint y: 222, distance: 50.7
click at [148, 222] on div "Emergency Contact Details edit Name Amber Bond Relationship to Member Mom Email…" at bounding box center [232, 269] width 197 height 162
copy strong "[PERSON_NAME]"
click at [238, 18] on input "text" at bounding box center [282, 19] width 271 height 16
paste input "[PERSON_NAME]"
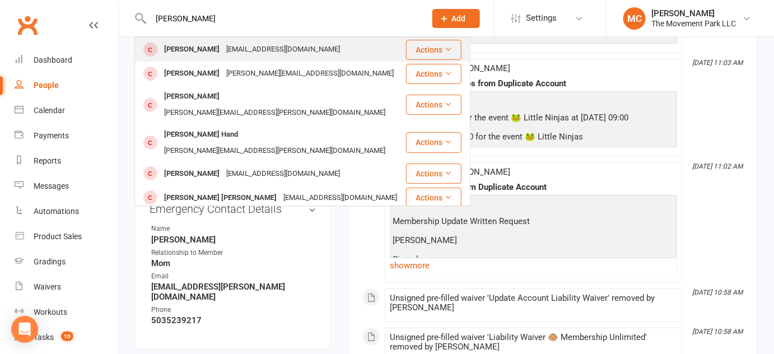
type input "[PERSON_NAME]"
click at [231, 47] on div "[EMAIL_ADDRESS][DOMAIN_NAME]" at bounding box center [283, 49] width 120 height 16
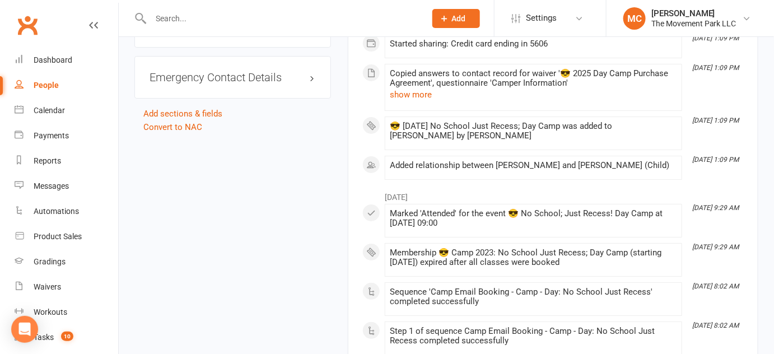
scroll to position [1273, 0]
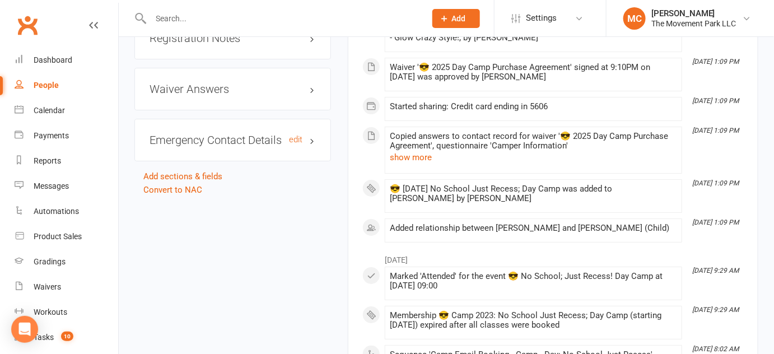
click at [313, 143] on h3 "Emergency Contact Details edit" at bounding box center [233, 140] width 166 height 12
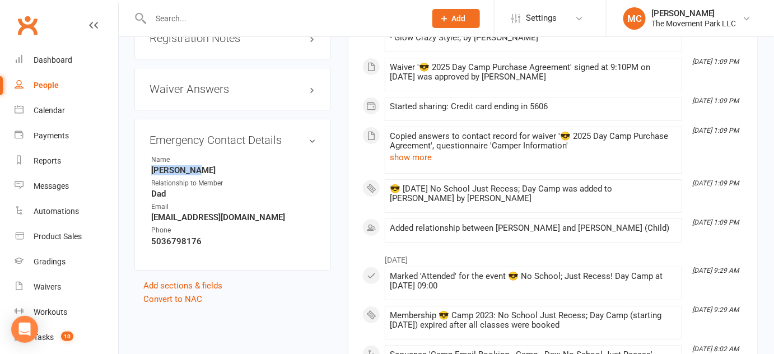
drag, startPoint x: 204, startPoint y: 174, endPoint x: 148, endPoint y: 173, distance: 56.1
click at [148, 173] on div "Emergency Contact Details edit Name Jason kuhn Relationship to Member Dad Email…" at bounding box center [232, 195] width 197 height 152
copy strong "[PERSON_NAME]"
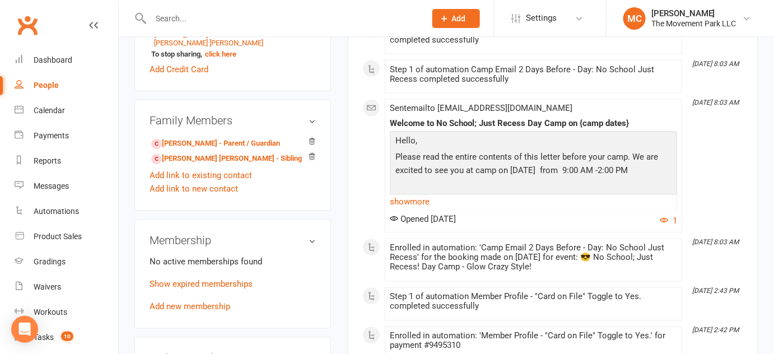
scroll to position [611, 0]
click at [231, 16] on input "text" at bounding box center [282, 19] width 271 height 16
paste input "[PERSON_NAME]"
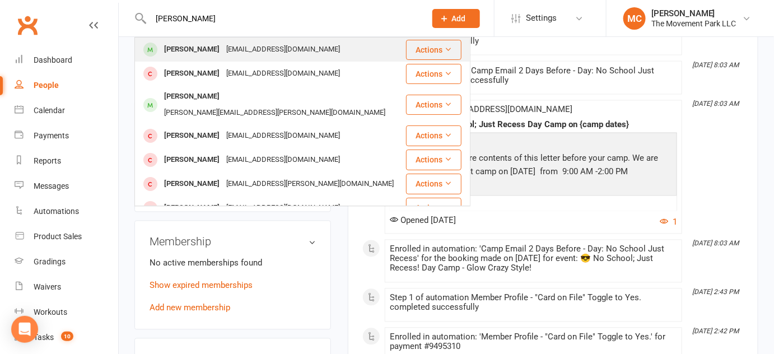
type input "[PERSON_NAME]"
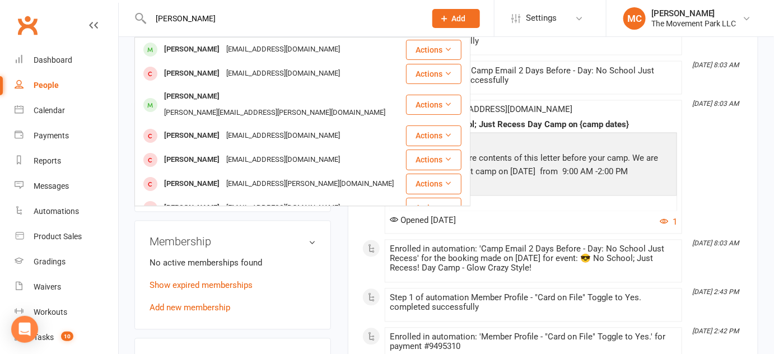
click at [224, 52] on div "[EMAIL_ADDRESS][DOMAIN_NAME]" at bounding box center [283, 49] width 120 height 16
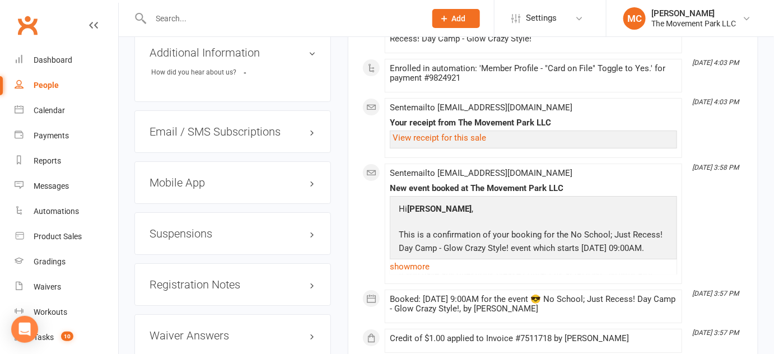
scroll to position [1375, 0]
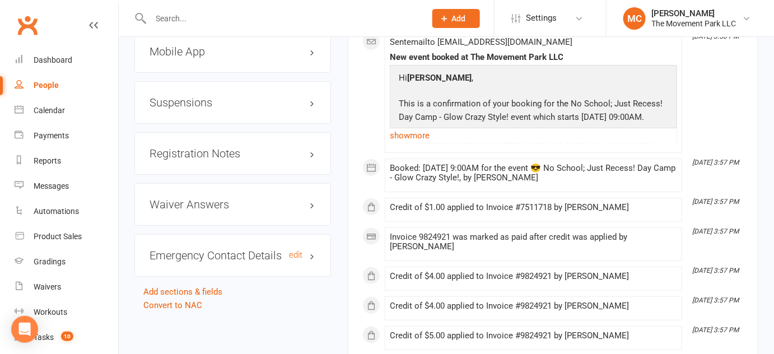
click at [311, 249] on h3 "Emergency Contact Details edit" at bounding box center [233, 255] width 166 height 12
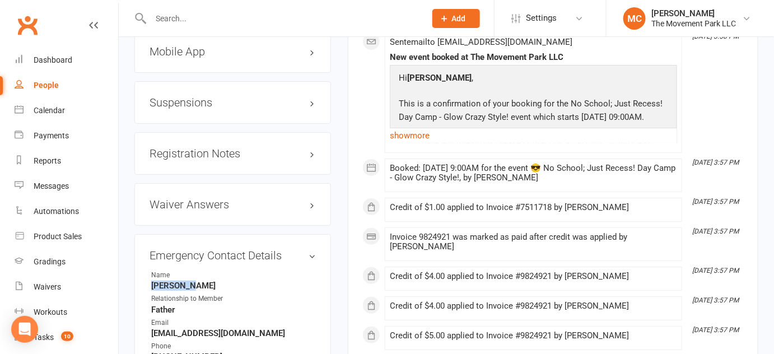
drag, startPoint x: 193, startPoint y: 257, endPoint x: 148, endPoint y: 255, distance: 44.9
click at [148, 255] on div "Emergency Contact Details edit Name Dan Riley Relationship to Member Father Ema…" at bounding box center [232, 310] width 197 height 152
copy strong "[PERSON_NAME]"
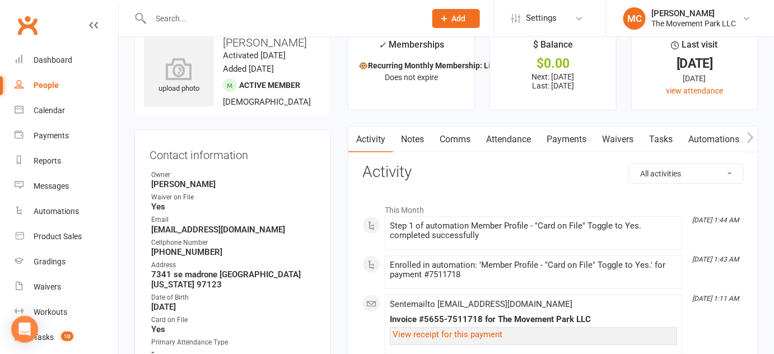
scroll to position [50, 0]
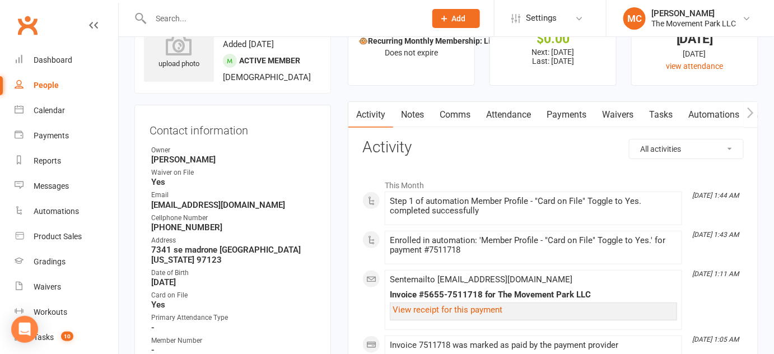
click at [517, 114] on link "Attendance" at bounding box center [508, 115] width 61 height 26
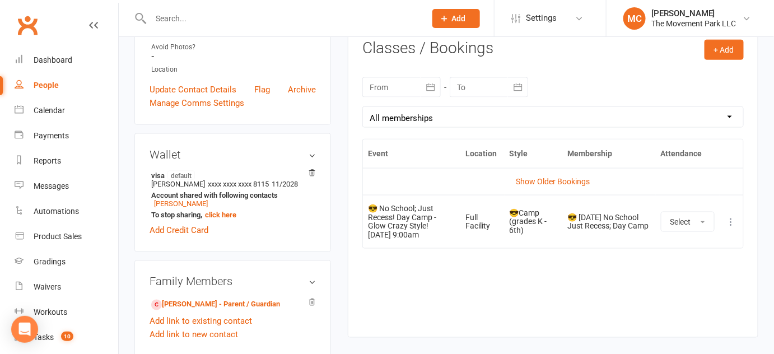
scroll to position [458, 0]
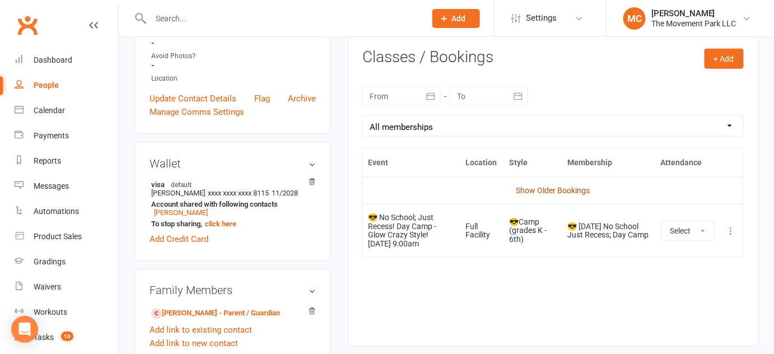
click at [550, 191] on link "Show Older Bookings" at bounding box center [554, 190] width 74 height 9
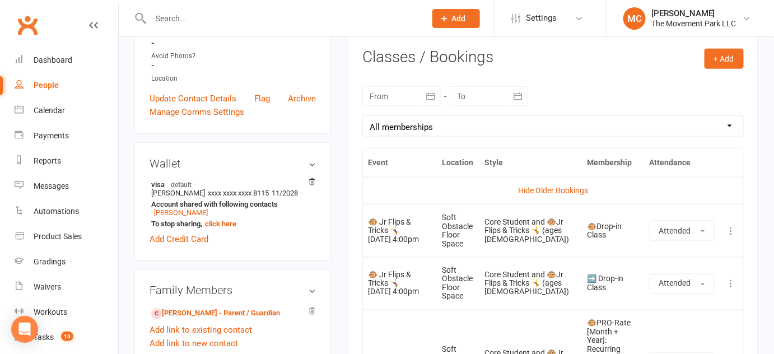
click at [430, 94] on icon "button" at bounding box center [430, 96] width 11 height 11
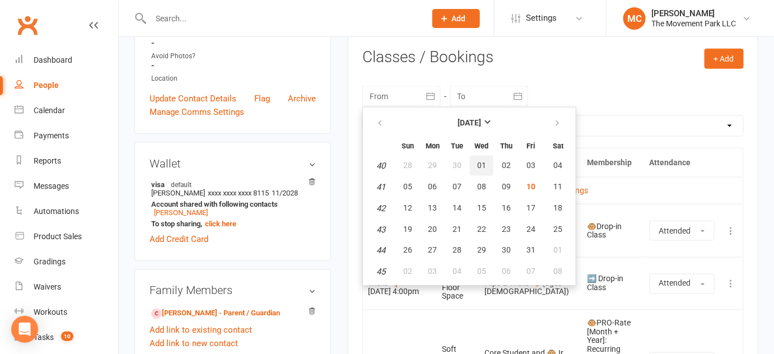
click at [481, 164] on span "01" at bounding box center [481, 165] width 9 height 9
type input "01 Oct 2025"
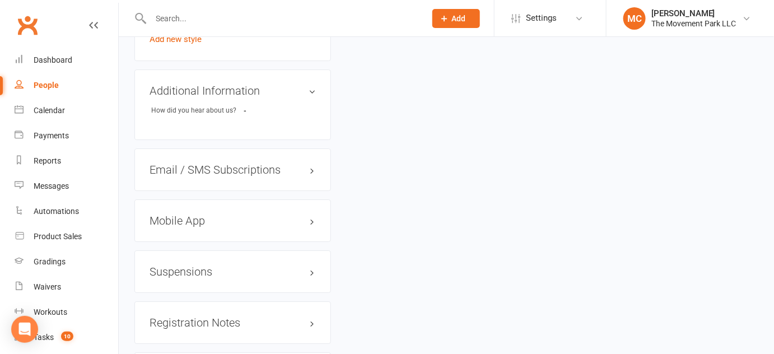
scroll to position [1426, 0]
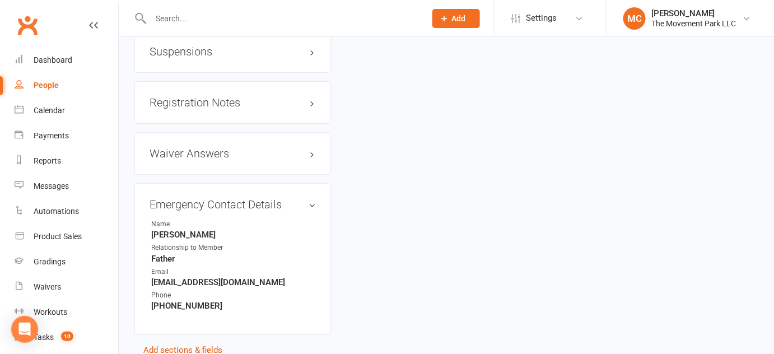
click at [318, 18] on input "text" at bounding box center [282, 19] width 271 height 16
paste input "[PERSON_NAME]"
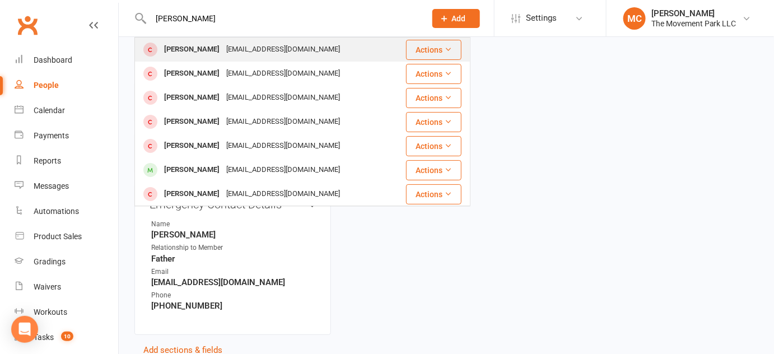
type input "[PERSON_NAME]"
click at [309, 48] on div "Asher Sung ingajadeh@gmail.com" at bounding box center [270, 49] width 269 height 23
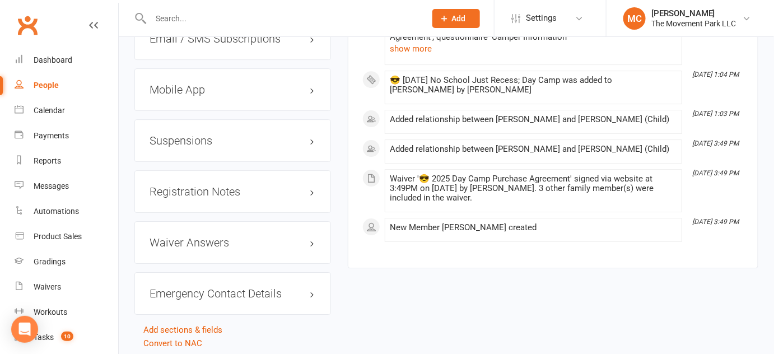
scroll to position [1161, 0]
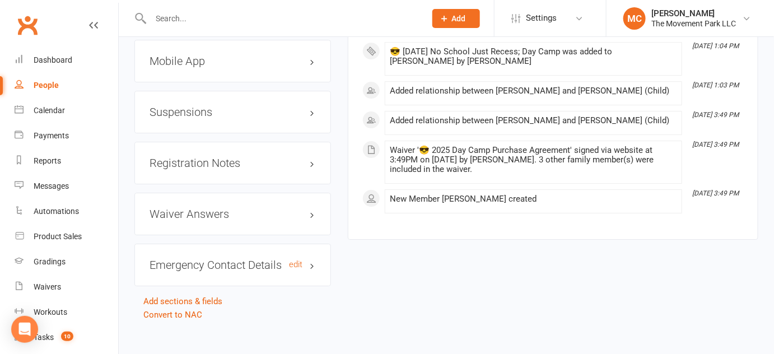
click at [313, 259] on h3 "Emergency Contact Details edit" at bounding box center [233, 265] width 166 height 12
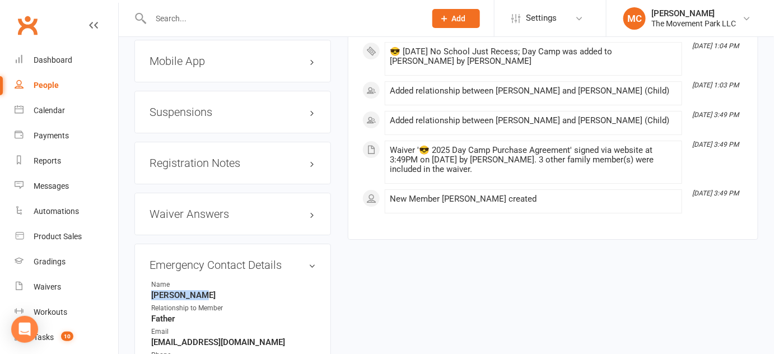
drag, startPoint x: 205, startPoint y: 282, endPoint x: 148, endPoint y: 282, distance: 57.1
click at [148, 282] on div "Emergency Contact Details edit Name Yulung Sung Relationship to Member Father E…" at bounding box center [232, 320] width 197 height 152
copy strong "[PERSON_NAME]"
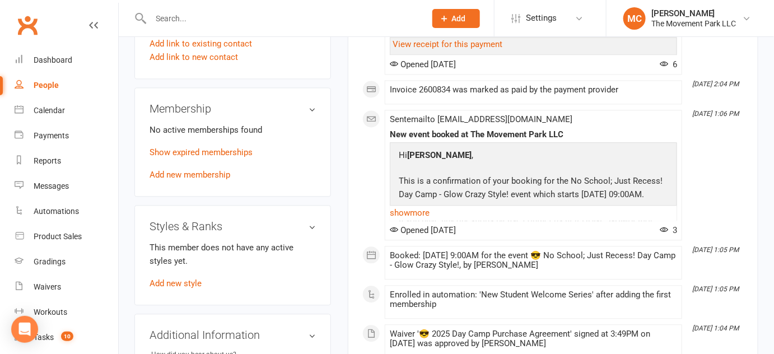
scroll to position [703, 0]
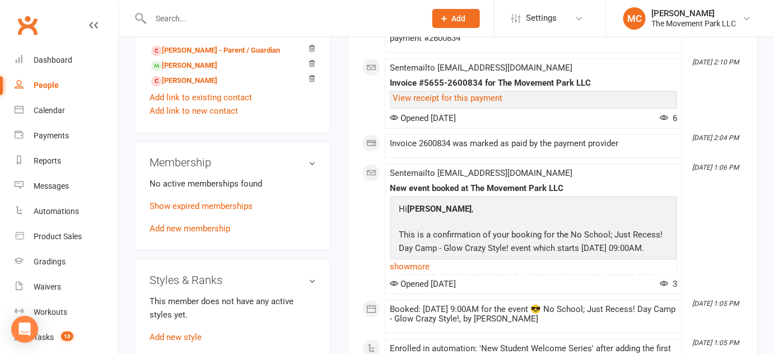
click at [269, 17] on input "text" at bounding box center [282, 19] width 271 height 16
paste input "[PERSON_NAME]"
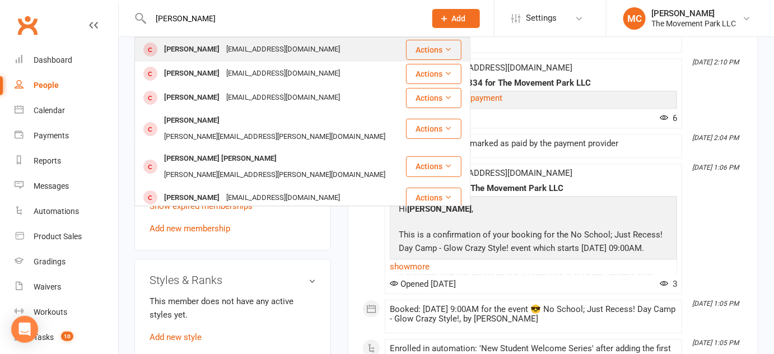
type input "[PERSON_NAME]"
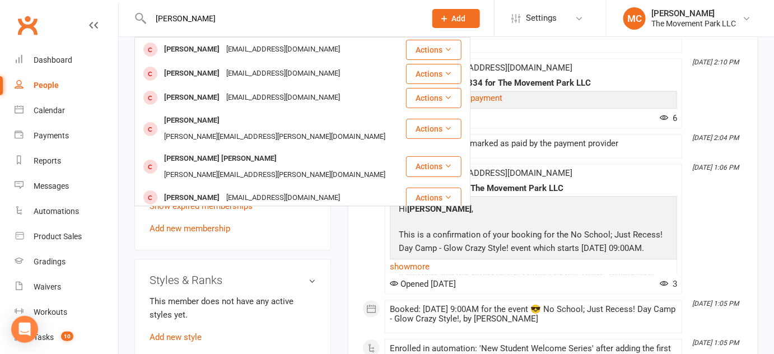
click at [262, 48] on div "[EMAIL_ADDRESS][DOMAIN_NAME]" at bounding box center [283, 49] width 120 height 16
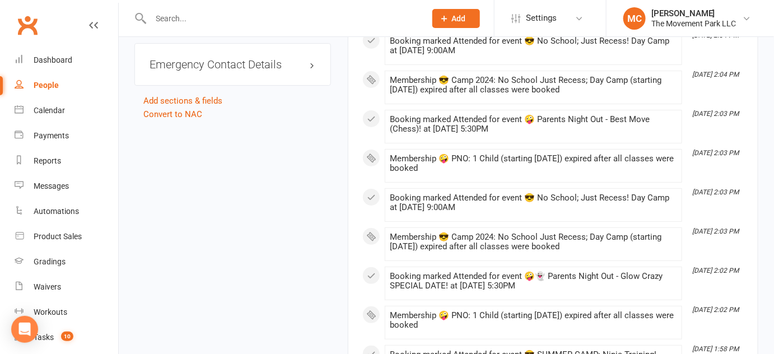
scroll to position [1375, 0]
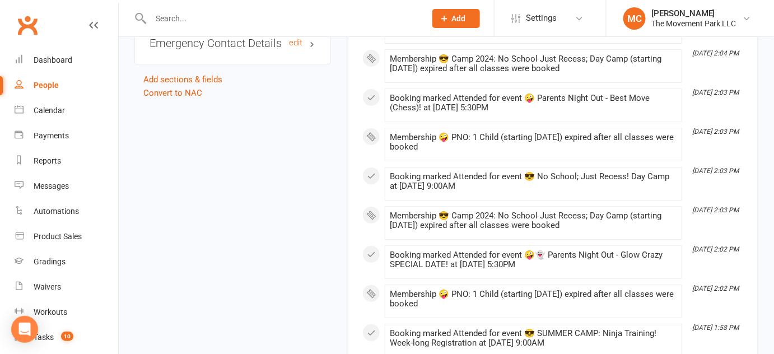
click at [316, 49] on h3 "Emergency Contact Details edit" at bounding box center [233, 43] width 166 height 12
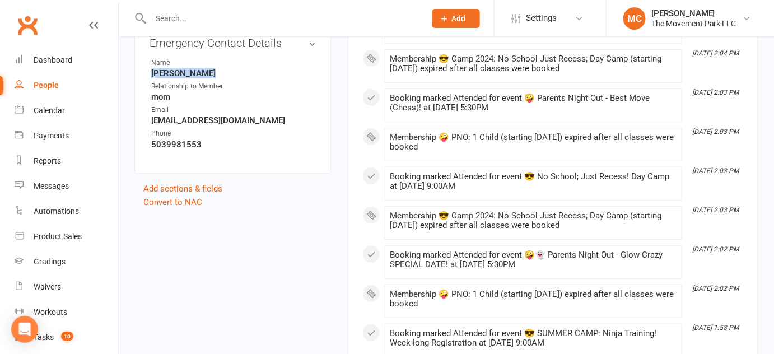
drag, startPoint x: 213, startPoint y: 85, endPoint x: 143, endPoint y: 85, distance: 70.6
click at [143, 85] on div "Emergency Contact Details edit Name Jolene Wilson Relationship to Member mom Em…" at bounding box center [232, 98] width 197 height 152
copy strong "[PERSON_NAME]"
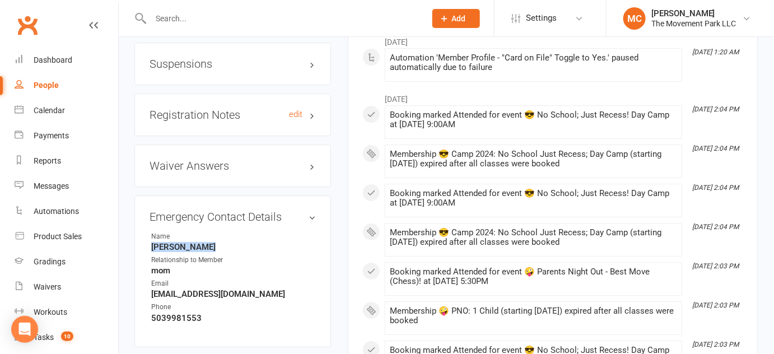
scroll to position [1222, 0]
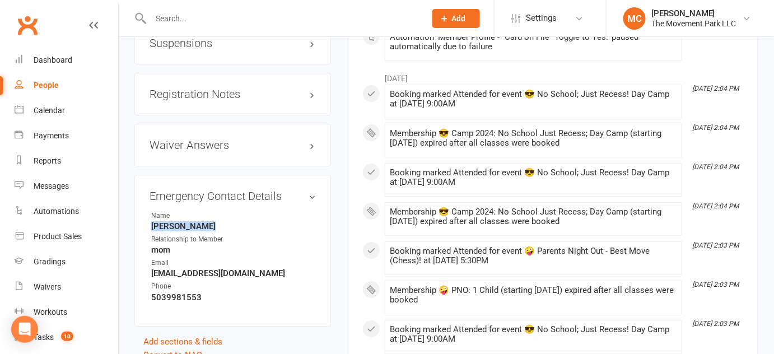
copy strong "[PERSON_NAME]"
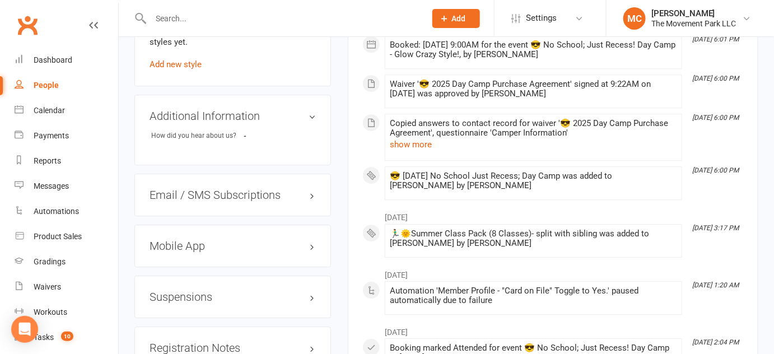
scroll to position [968, 0]
click at [209, 21] on input "text" at bounding box center [282, 19] width 271 height 16
paste input "Jaxson [PERSON_NAME]"
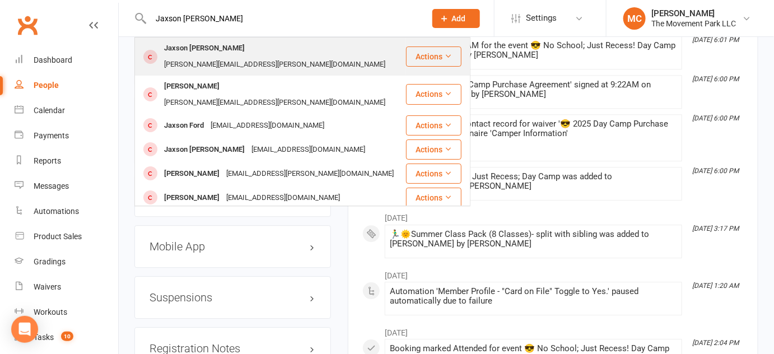
type input "Jaxson [PERSON_NAME]"
click at [206, 53] on div "Jaxson [PERSON_NAME]" at bounding box center [204, 48] width 87 height 16
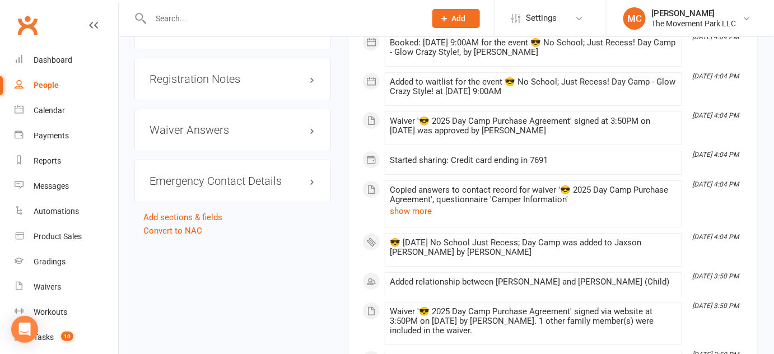
scroll to position [1222, 0]
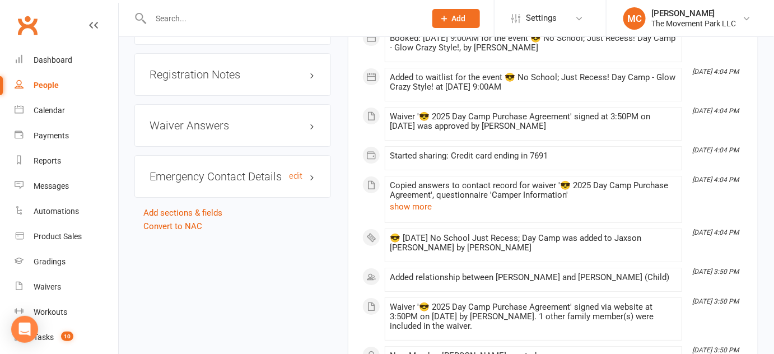
click at [309, 170] on h3 "Emergency Contact Details edit" at bounding box center [233, 176] width 166 height 12
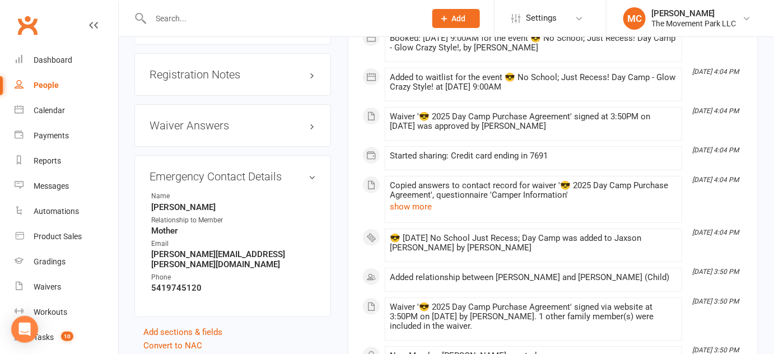
click at [311, 16] on input "text" at bounding box center [282, 19] width 271 height 16
paste input "[PERSON_NAME] [PERSON_NAME]"
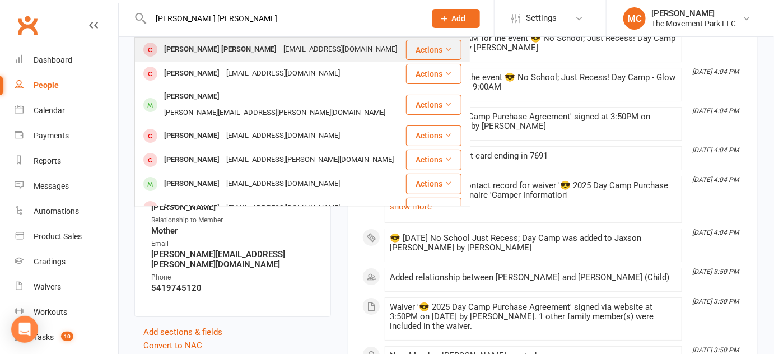
type input "[PERSON_NAME] [PERSON_NAME]"
click at [306, 50] on div "Ripley Kuhn Caryje05@gmail.com" at bounding box center [270, 49] width 269 height 23
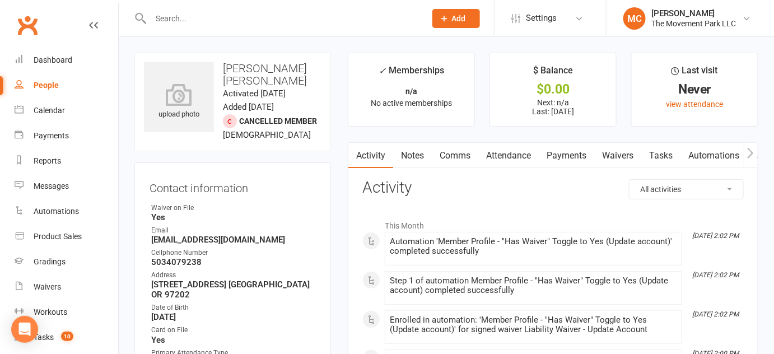
click at [629, 156] on link "Waivers" at bounding box center [617, 156] width 47 height 26
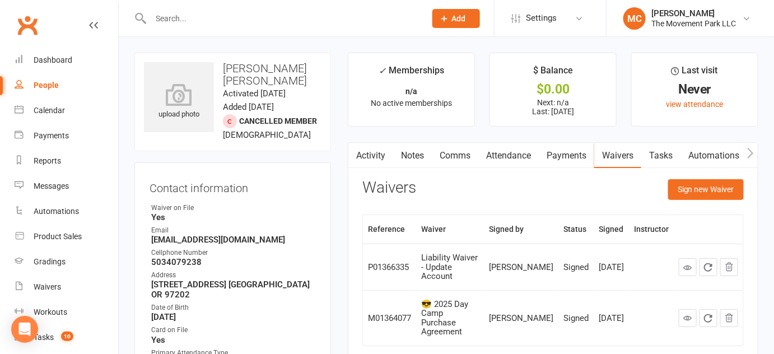
click at [230, 19] on input "text" at bounding box center [282, 19] width 271 height 16
paste input "[PERSON_NAME]"
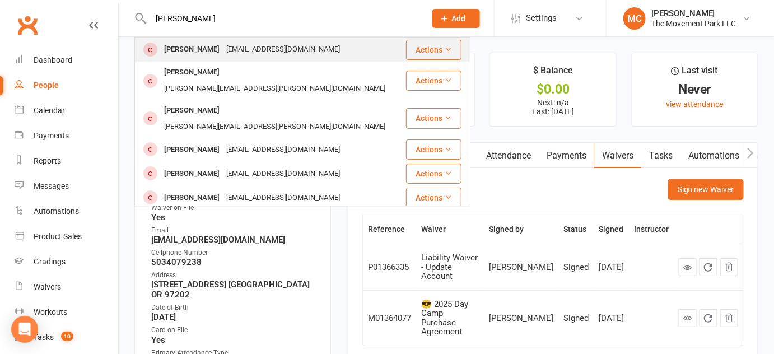
type input "[PERSON_NAME]"
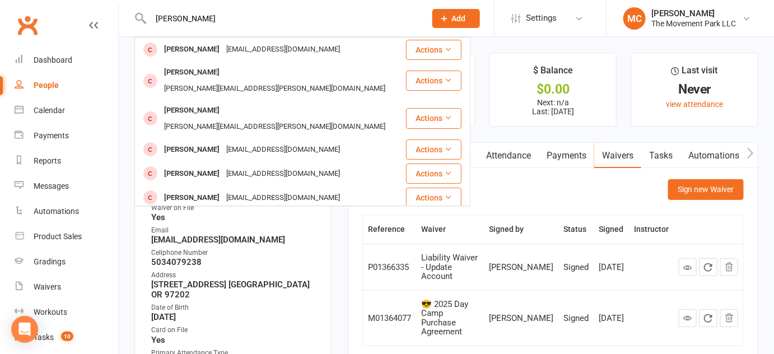
click at [230, 47] on div "[EMAIL_ADDRESS][DOMAIN_NAME]" at bounding box center [283, 49] width 120 height 16
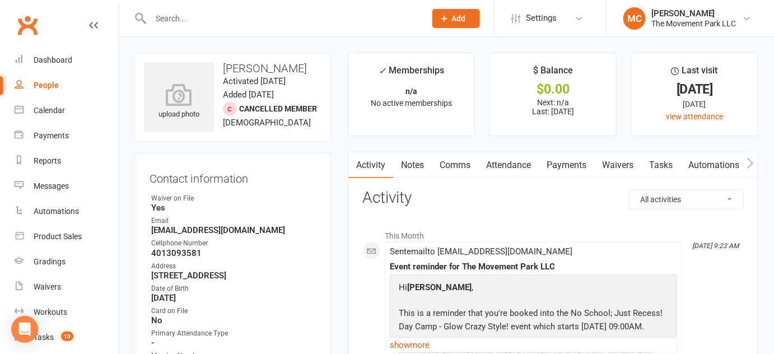
click at [569, 164] on link "Payments" at bounding box center [566, 165] width 55 height 26
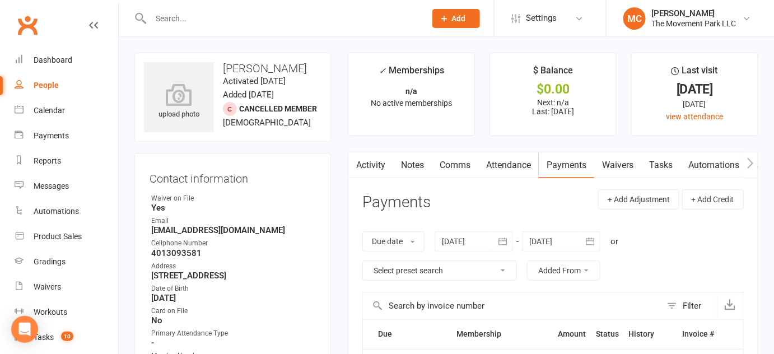
click at [297, 26] on input "text" at bounding box center [282, 19] width 271 height 16
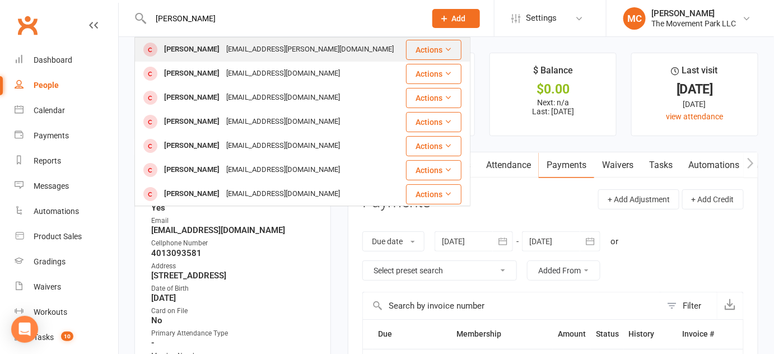
type input "ethan bond"
click at [252, 48] on div "[EMAIL_ADDRESS][PERSON_NAME][DOMAIN_NAME]" at bounding box center [310, 49] width 174 height 16
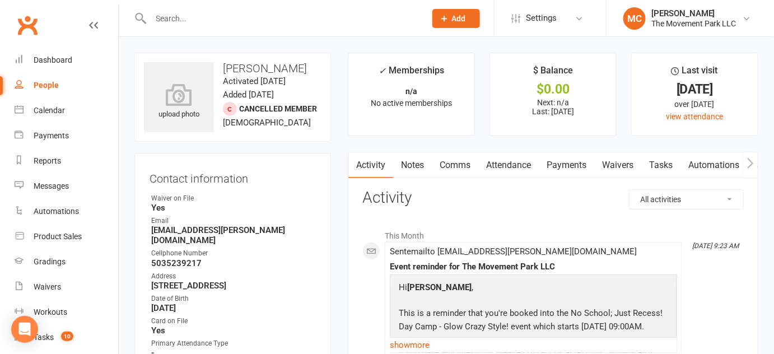
click at [419, 167] on link "Notes" at bounding box center [412, 165] width 39 height 26
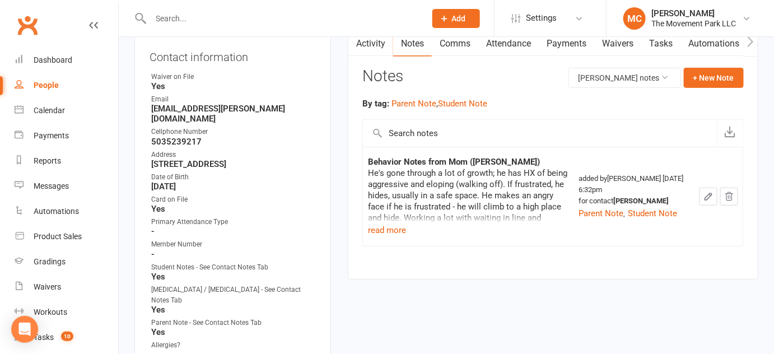
scroll to position [152, 0]
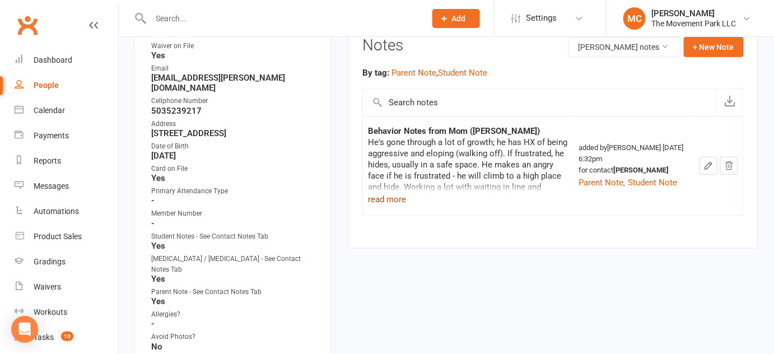
click at [389, 206] on button "read more" at bounding box center [387, 199] width 38 height 13
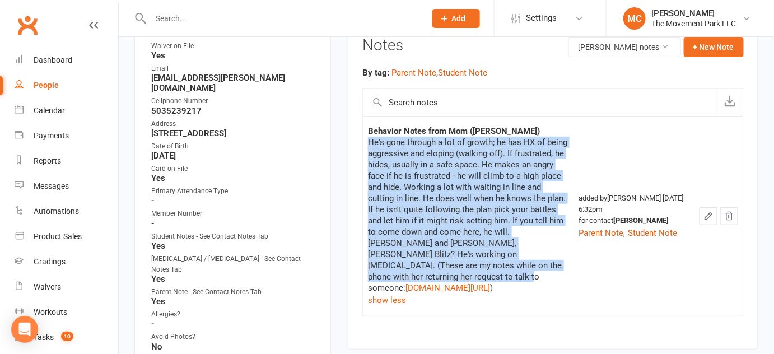
drag, startPoint x: 367, startPoint y: 154, endPoint x: 534, endPoint y: 244, distance: 190.5
click at [534, 244] on td "Behavior Notes from Mom (Amber) He's gone through a lot of growth; he has HX of…" at bounding box center [468, 216] width 211 height 200
copy div "He's gone through a lot of growth; he has HX of being aggressive and eloping (w…"
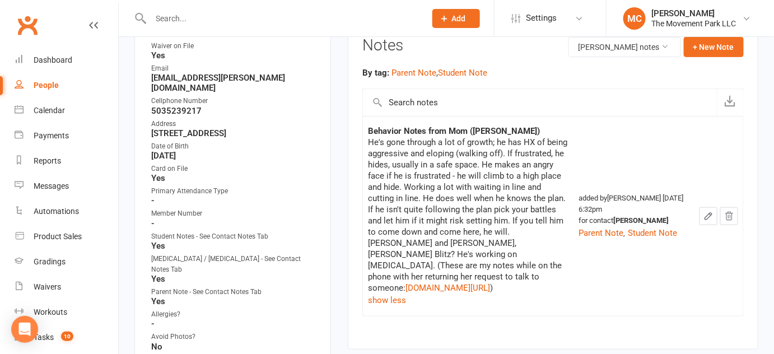
click at [305, 151] on strong "March 13, 2018" at bounding box center [233, 156] width 165 height 10
click at [290, 21] on input "text" at bounding box center [282, 19] width 271 height 16
click at [268, 16] on input "text" at bounding box center [282, 19] width 271 height 16
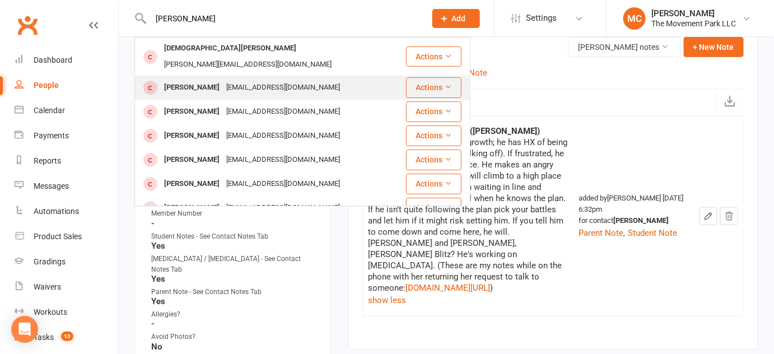
type input "Jude Jo"
click at [263, 80] on div "[EMAIL_ADDRESS][DOMAIN_NAME]" at bounding box center [283, 88] width 120 height 16
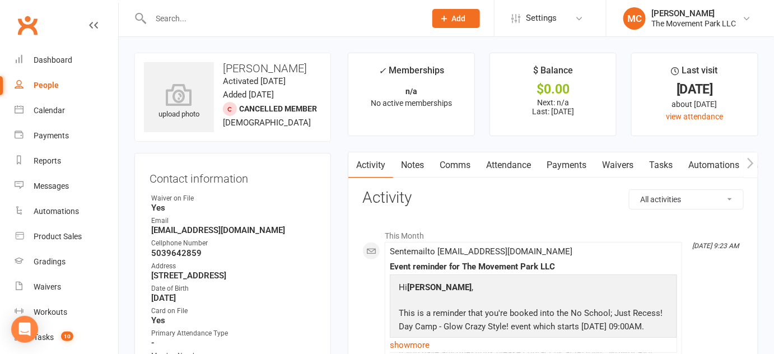
click at [416, 164] on link "Notes" at bounding box center [412, 165] width 39 height 26
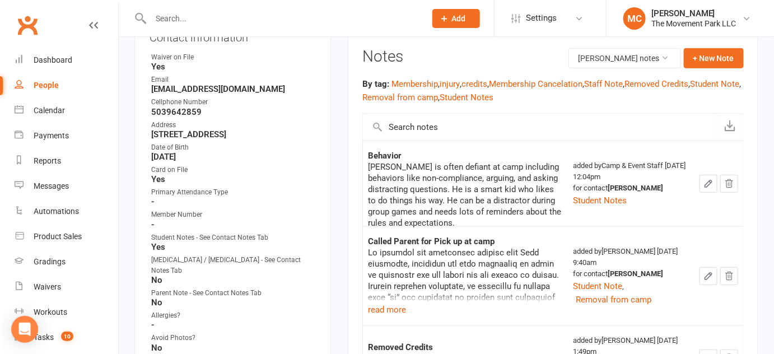
scroll to position [152, 0]
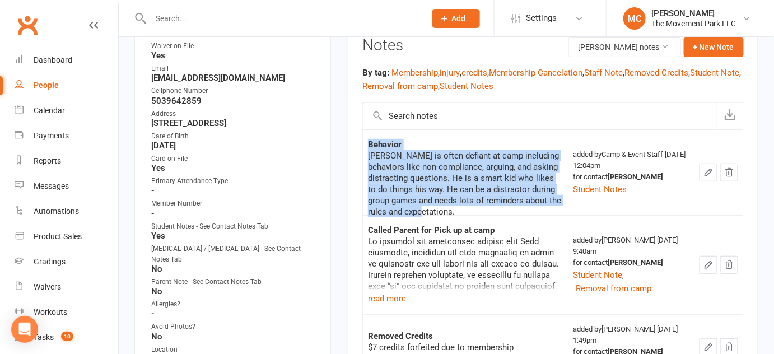
drag, startPoint x: 370, startPoint y: 162, endPoint x: 546, endPoint y: 217, distance: 184.8
click at [546, 215] on td "Behavior Jude is often defiant at camp including behaviors like non-compliance,…" at bounding box center [465, 172] width 205 height 86
click at [547, 215] on td "Behavior Jude is often defiant at camp including behaviors like non-compliance,…" at bounding box center [465, 172] width 205 height 86
drag, startPoint x: 555, startPoint y: 206, endPoint x: 368, endPoint y: 175, distance: 189.6
click at [368, 175] on div "Jude is often defiant at camp including behaviors like non-compliance, arguing,…" at bounding box center [465, 183] width 195 height 67
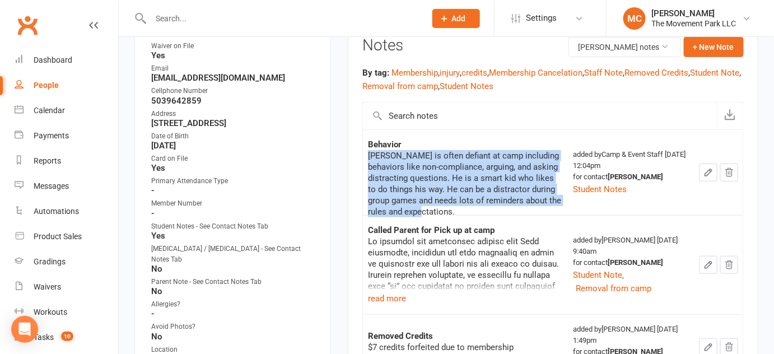
copy div "Jude is often defiant at camp including behaviors like non-compliance, arguing,…"
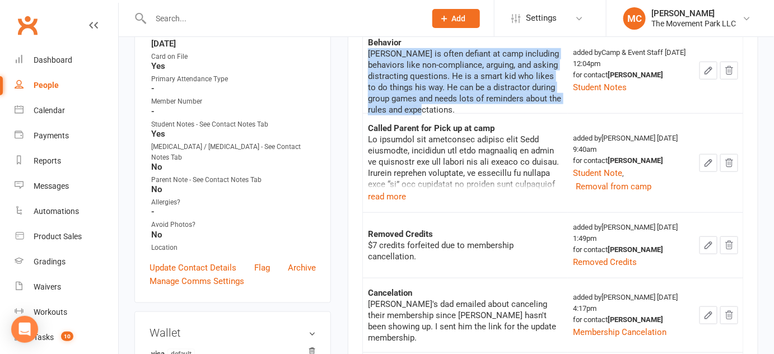
scroll to position [305, 0]
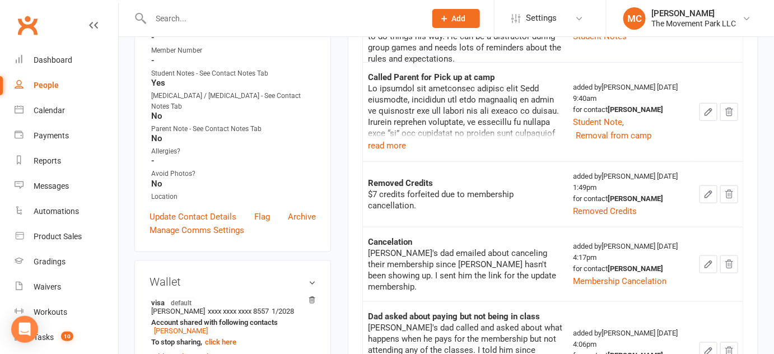
click at [281, 12] on input "text" at bounding box center [282, 19] width 271 height 16
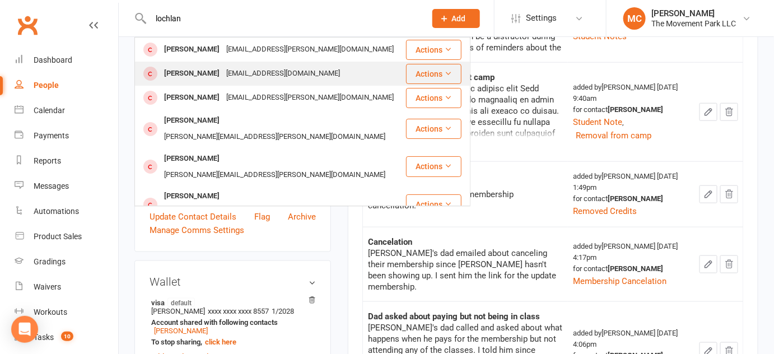
type input "lochlan"
click at [276, 73] on div "[EMAIL_ADDRESS][DOMAIN_NAME]" at bounding box center [283, 74] width 120 height 16
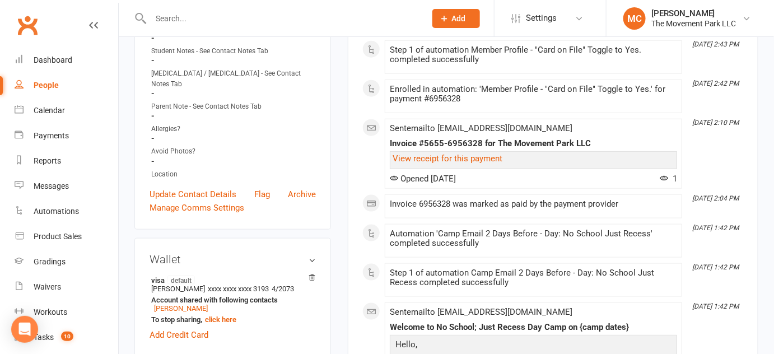
scroll to position [356, 0]
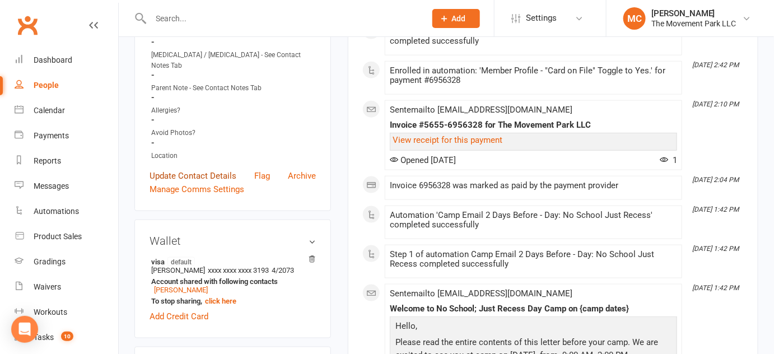
click at [193, 170] on link "Update Contact Details" at bounding box center [193, 175] width 87 height 13
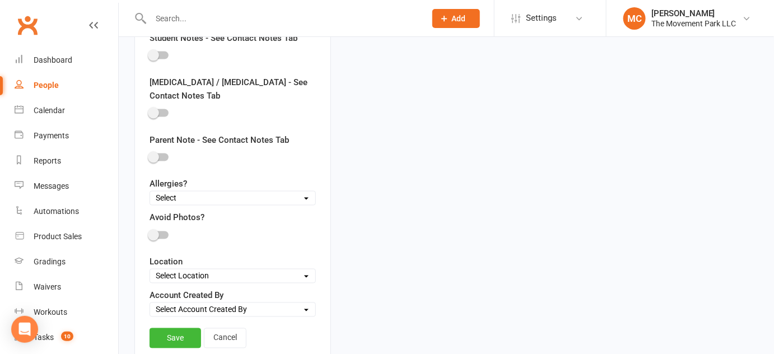
scroll to position [511, 0]
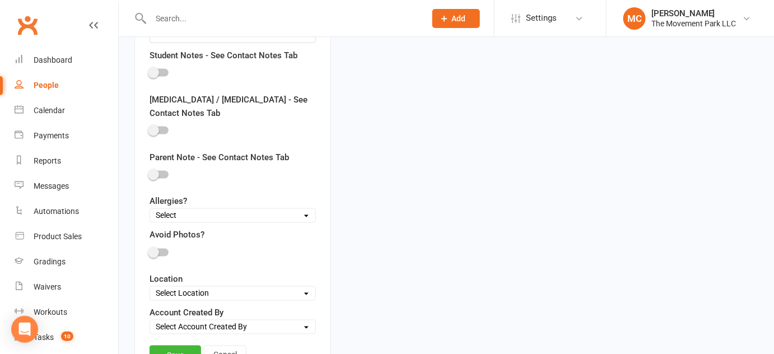
click at [159, 78] on span at bounding box center [153, 72] width 11 height 11
click at [150, 71] on input "checkbox" at bounding box center [150, 71] width 0 height 0
click at [178, 346] on link "Save" at bounding box center [176, 356] width 52 height 20
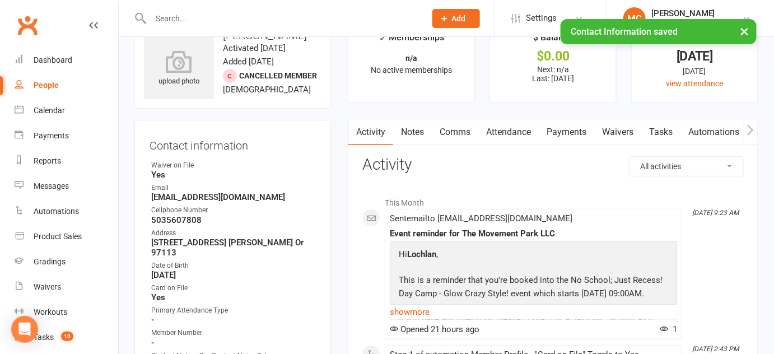
scroll to position [50, 0]
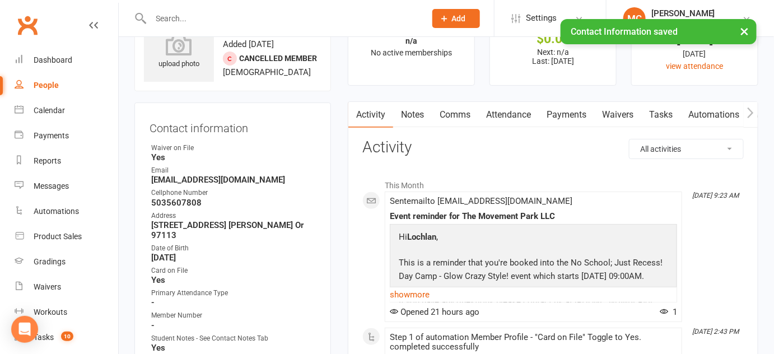
click at [408, 115] on link "Notes" at bounding box center [412, 115] width 39 height 26
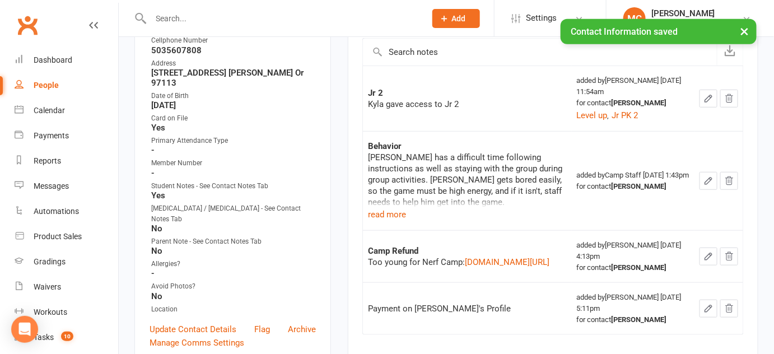
scroll to position [203, 0]
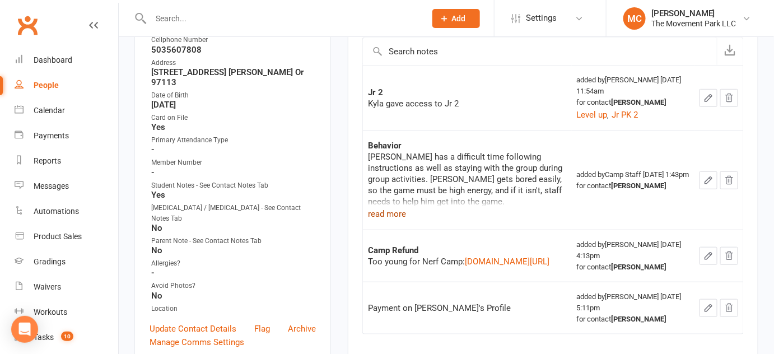
click at [393, 221] on button "read more" at bounding box center [387, 213] width 38 height 13
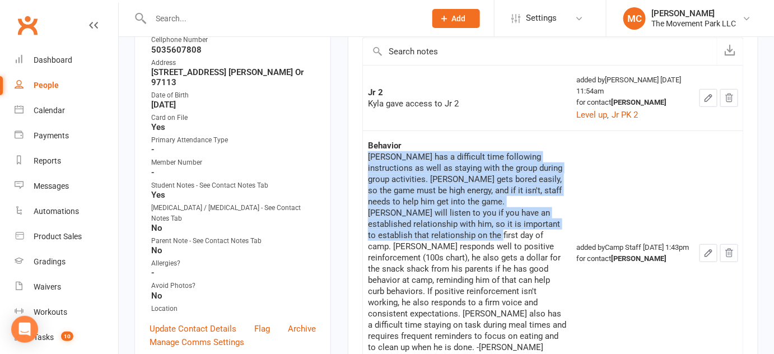
drag, startPoint x: 368, startPoint y: 189, endPoint x: 458, endPoint y: 246, distance: 106.0
click at [458, 246] on div "Lochlan has a difficult time following instructions as well as staying with the…" at bounding box center [467, 252] width 198 height 202
copy div "Lochlan has a difficult time following instructions as well as staying with the…"
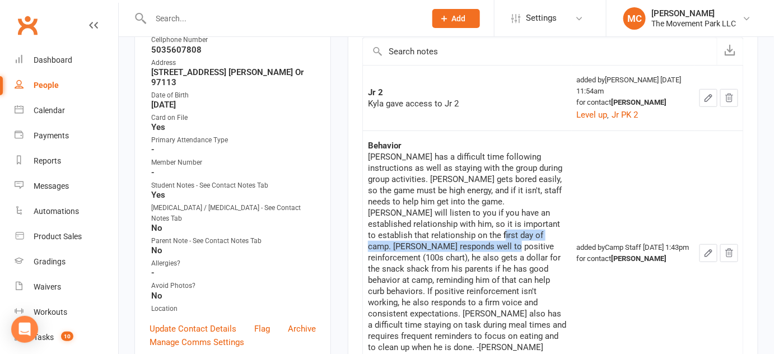
drag, startPoint x: 462, startPoint y: 247, endPoint x: 422, endPoint y: 259, distance: 41.6
click at [422, 259] on div "Lochlan has a difficult time following instructions as well as staying with the…" at bounding box center [467, 252] width 198 height 202
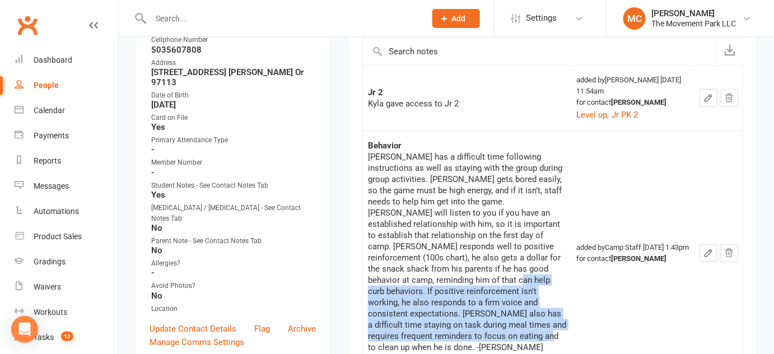
drag, startPoint x: 478, startPoint y: 280, endPoint x: 408, endPoint y: 327, distance: 84.5
click at [408, 327] on div "Lochlan has a difficult time following instructions as well as staying with the…" at bounding box center [467, 252] width 198 height 202
copy div "If positive reinforcement isn't working, he also responds to a firm voice and c…"
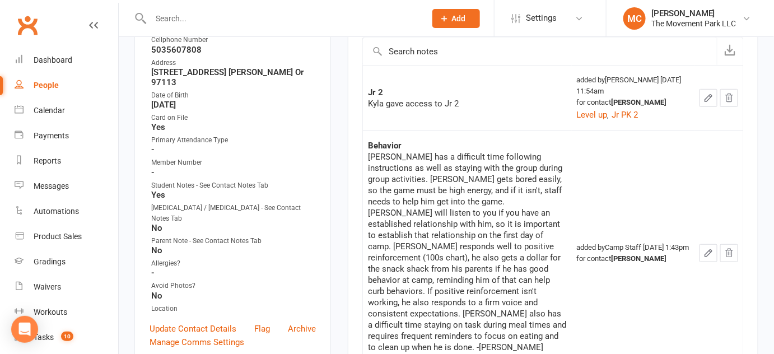
click at [249, 12] on input "text" at bounding box center [282, 19] width 271 height 16
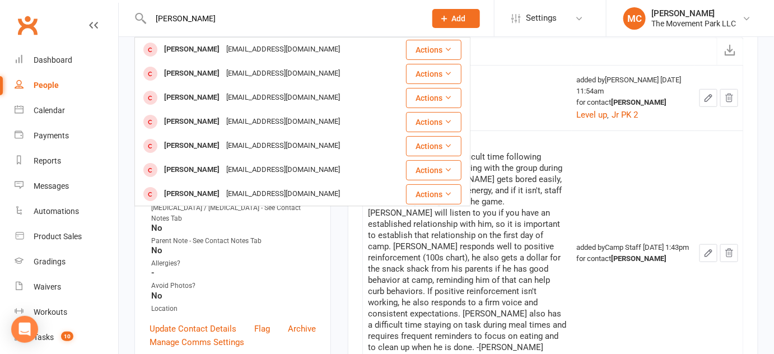
type input "marshall"
click at [244, 46] on div "[EMAIL_ADDRESS][DOMAIN_NAME]" at bounding box center [283, 49] width 120 height 16
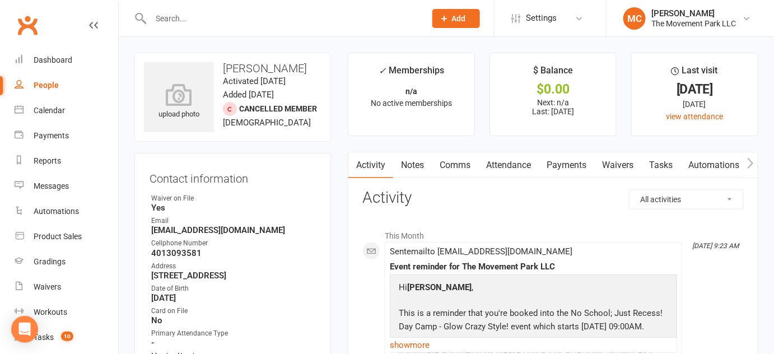
drag, startPoint x: 301, startPoint y: 276, endPoint x: 149, endPoint y: 281, distance: 152.5
click at [150, 281] on ul "Owner Waiver on File Yes Email jaskarren@hotmail.com Cellphone Number 401309358…" at bounding box center [233, 350] width 166 height 314
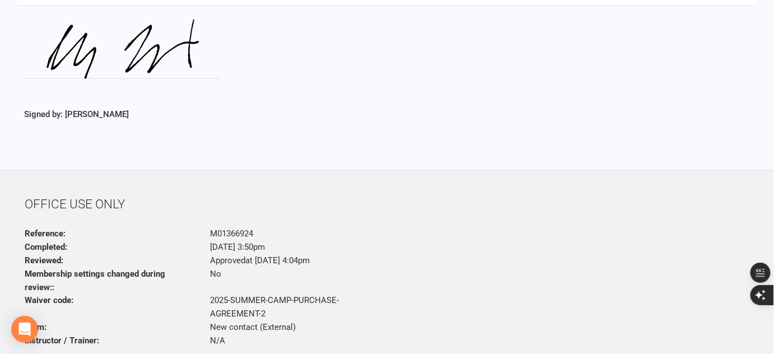
scroll to position [3255, 0]
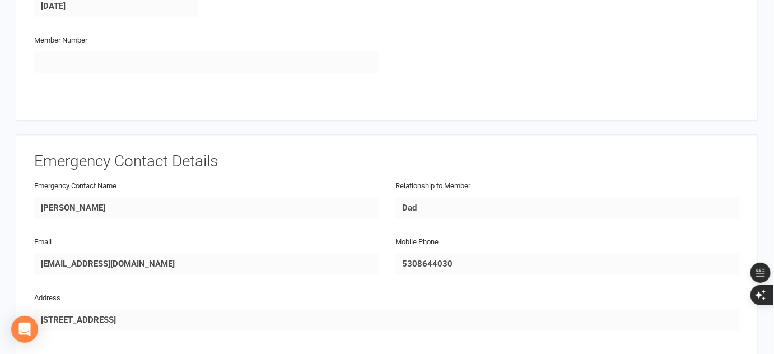
scroll to position [866, 0]
